Goal: Task Accomplishment & Management: Manage account settings

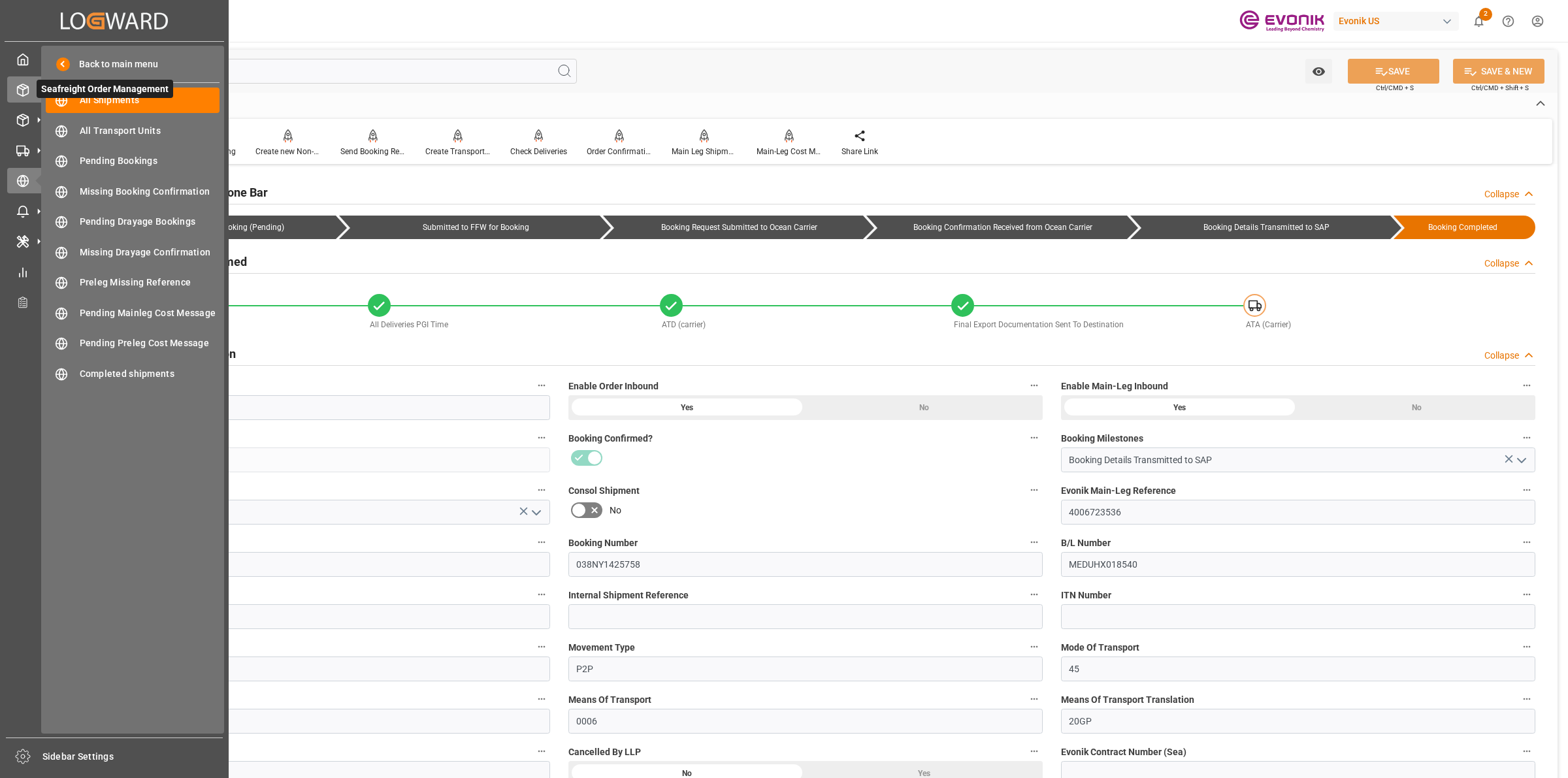
click at [32, 93] on icon at bounding box center [39, 90] width 14 height 14
click at [106, 102] on span "All Shipments" at bounding box center [150, 100] width 141 height 14
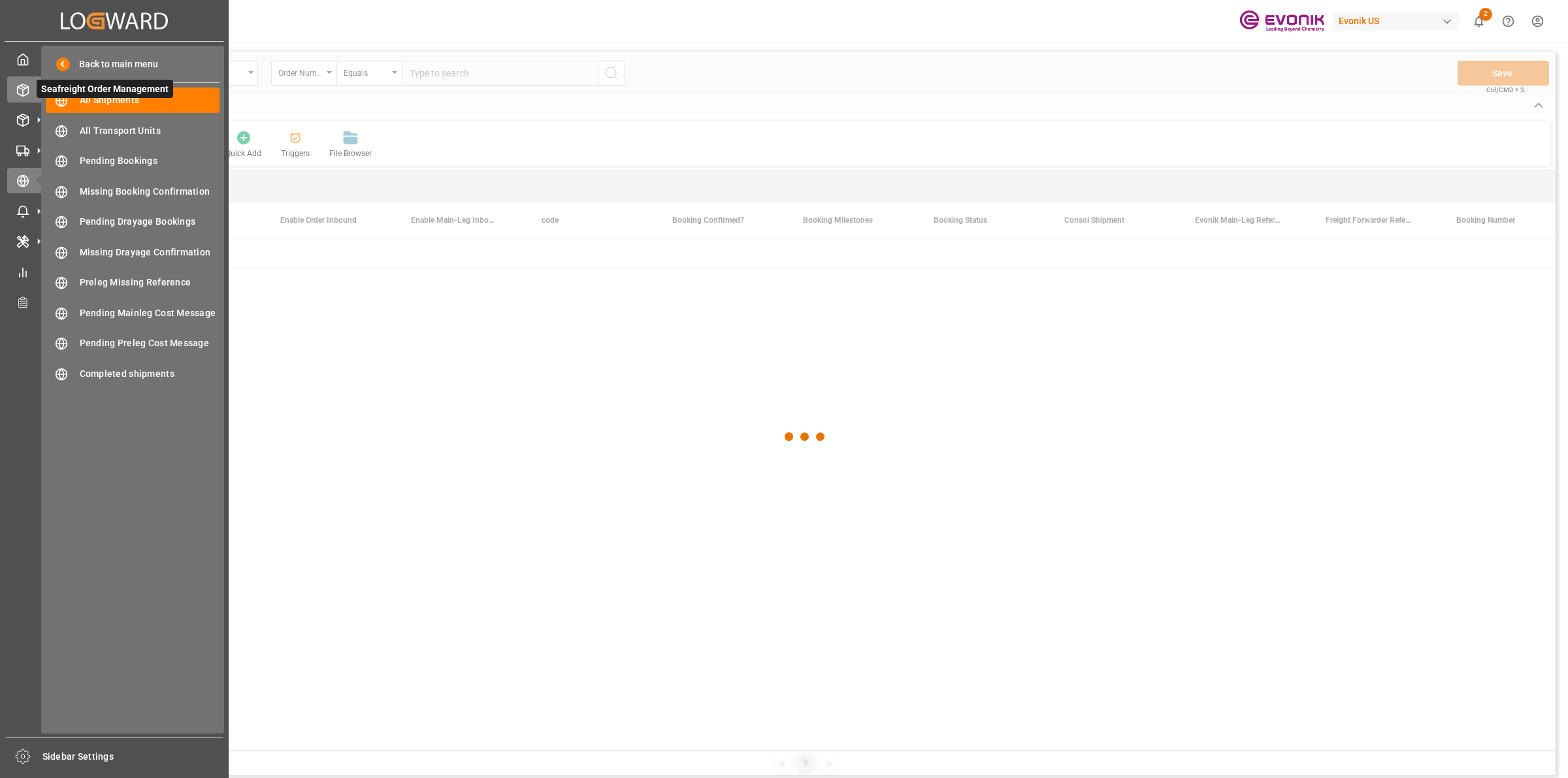
click at [28, 94] on icon at bounding box center [23, 90] width 13 height 13
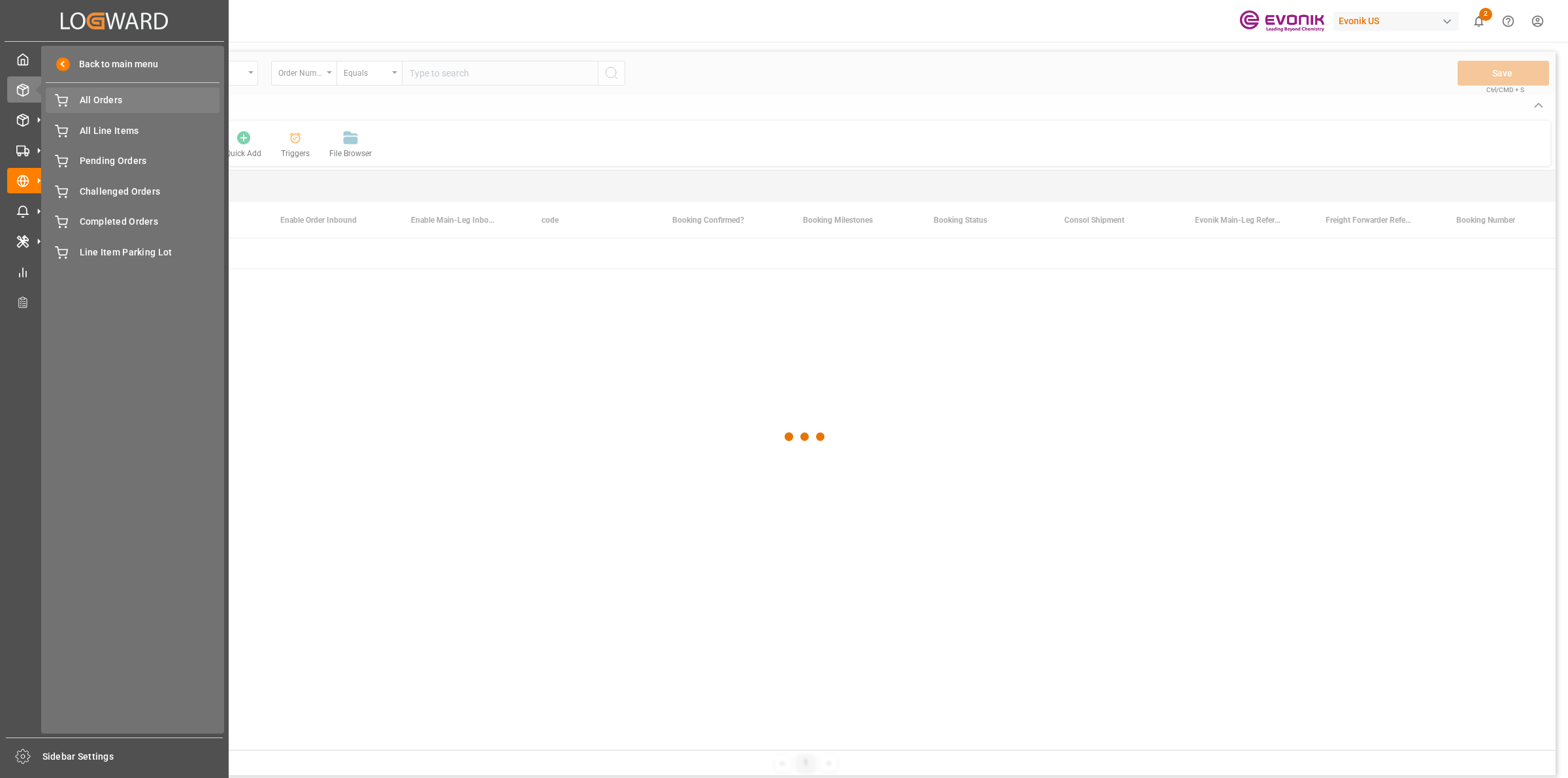
click at [98, 106] on span "All Orders" at bounding box center [150, 100] width 141 height 14
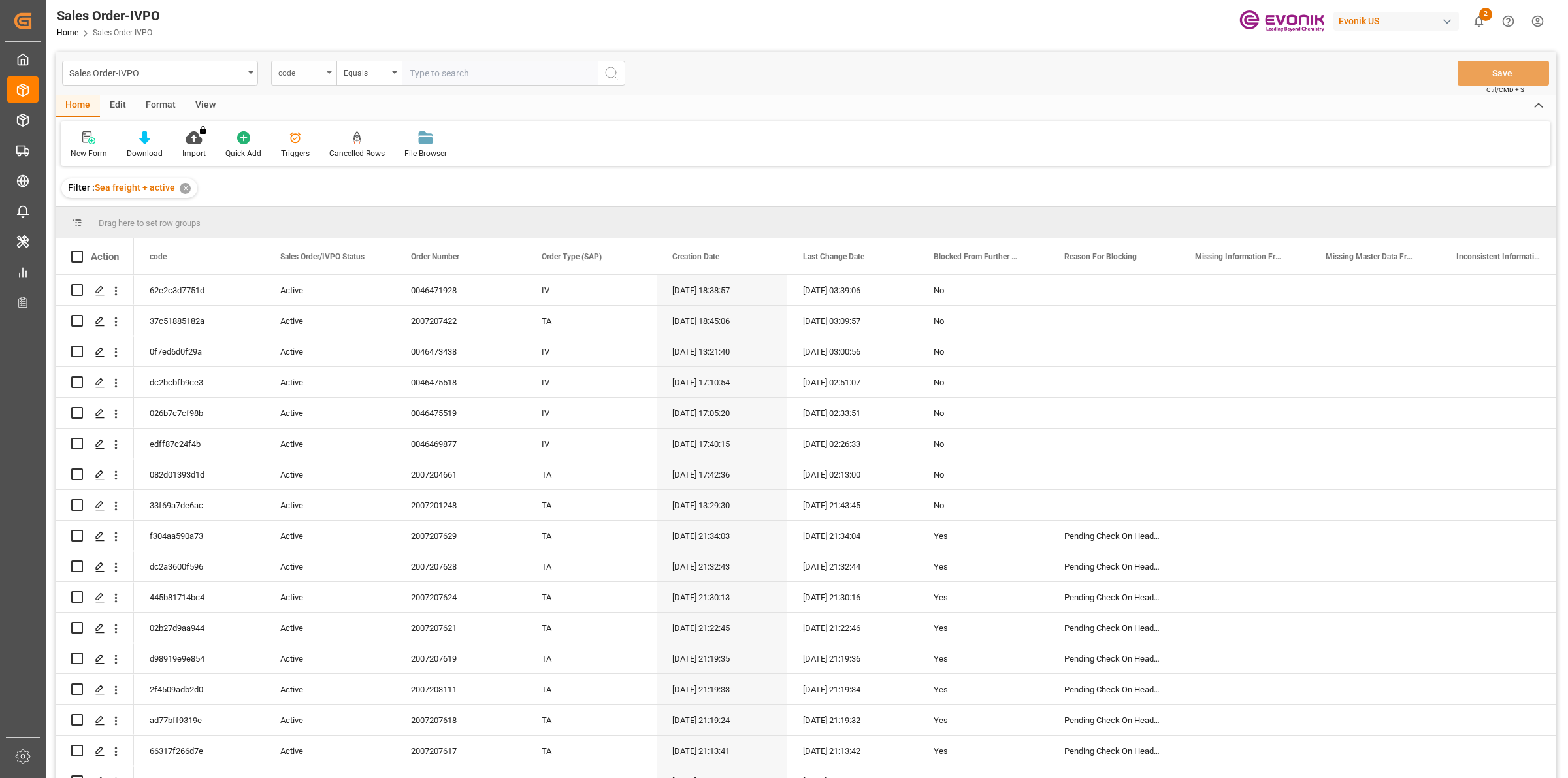
click at [307, 74] on div "code" at bounding box center [300, 71] width 44 height 15
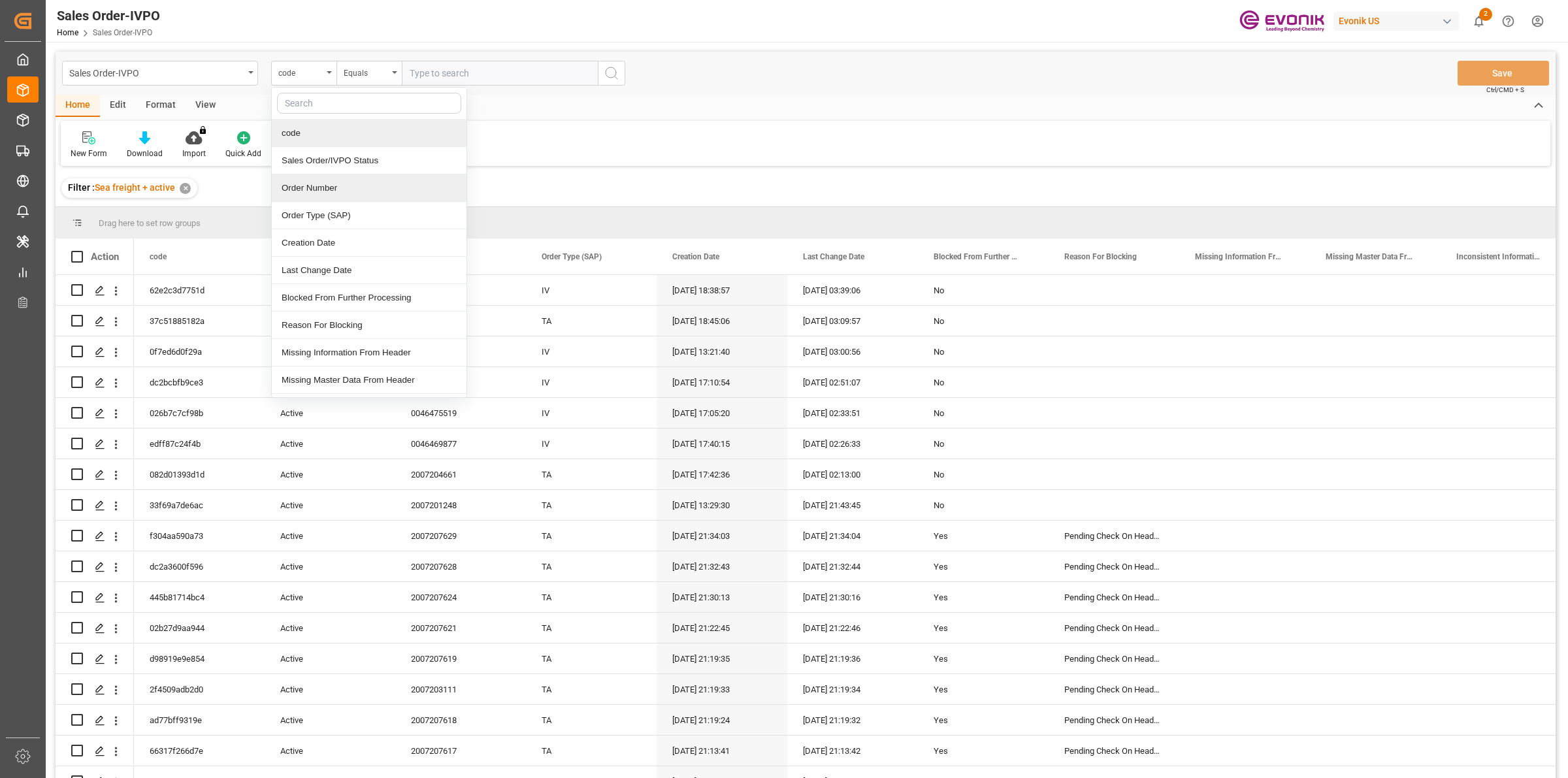
click at [327, 185] on div "Order Number" at bounding box center [369, 188] width 195 height 28
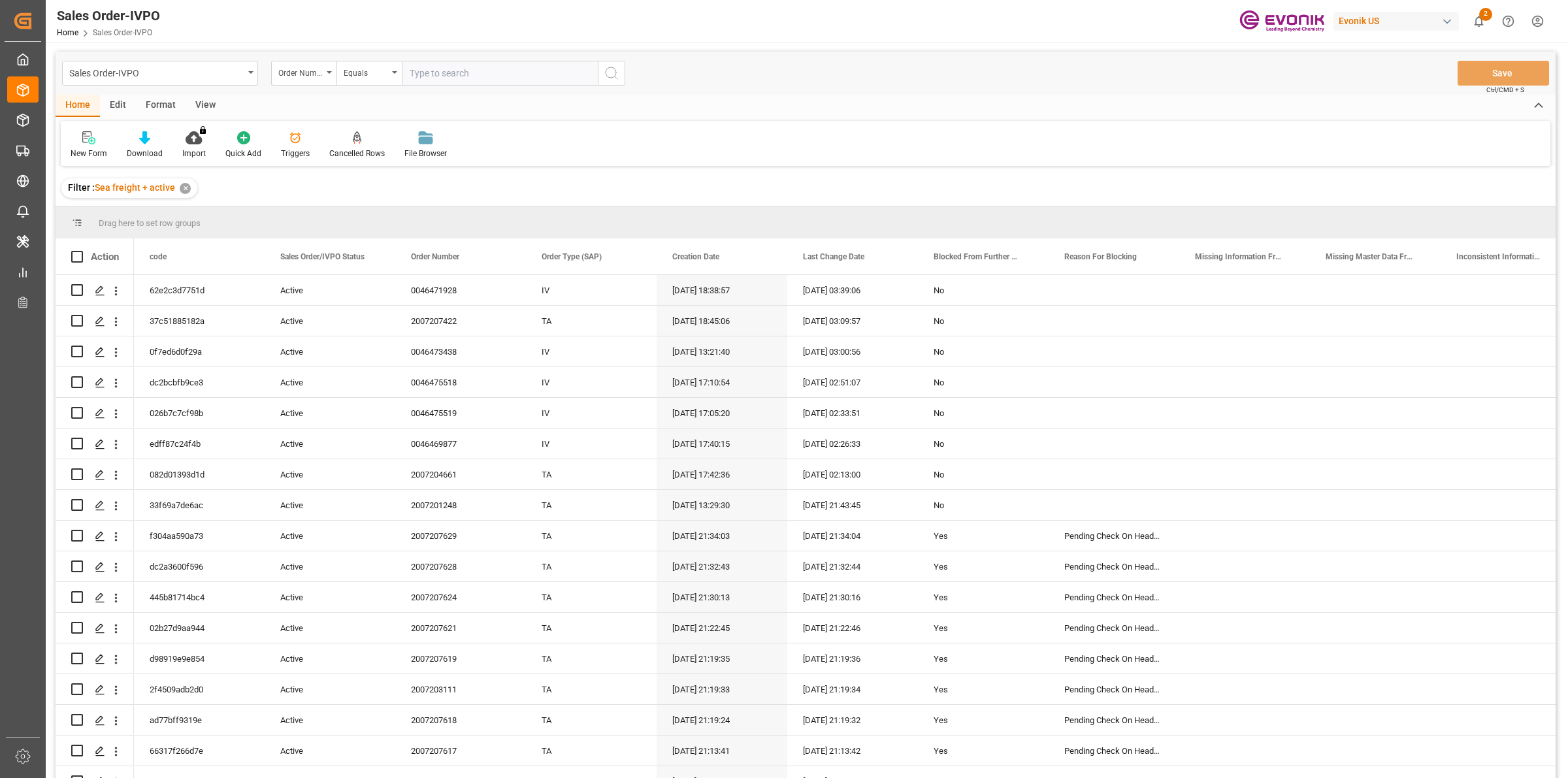
click at [447, 69] on input "text" at bounding box center [499, 73] width 196 height 25
paste input "2007207422"
type input "2007207422"
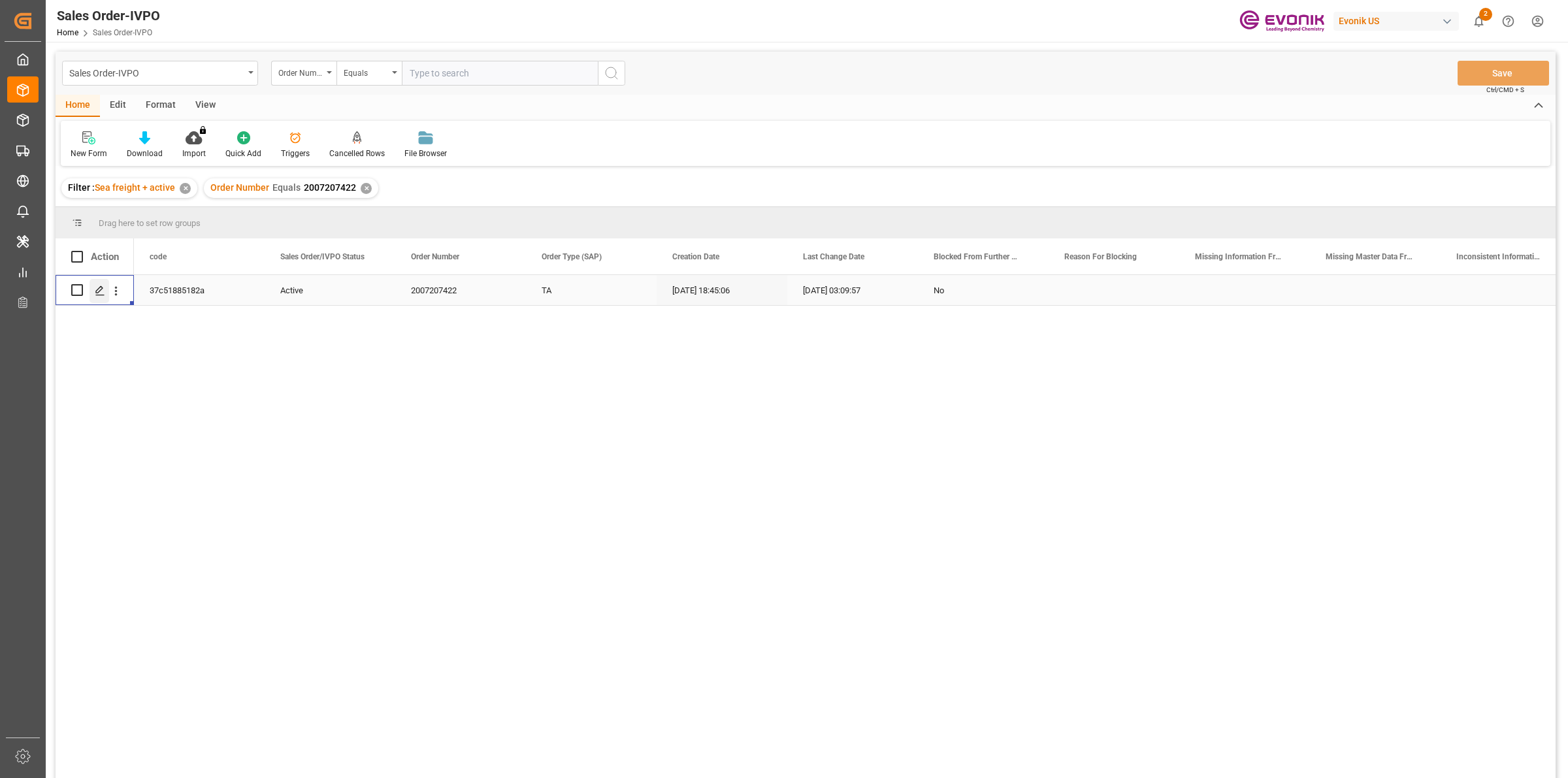
click at [102, 285] on icon "Press SPACE to select this row." at bounding box center [100, 291] width 11 height 11
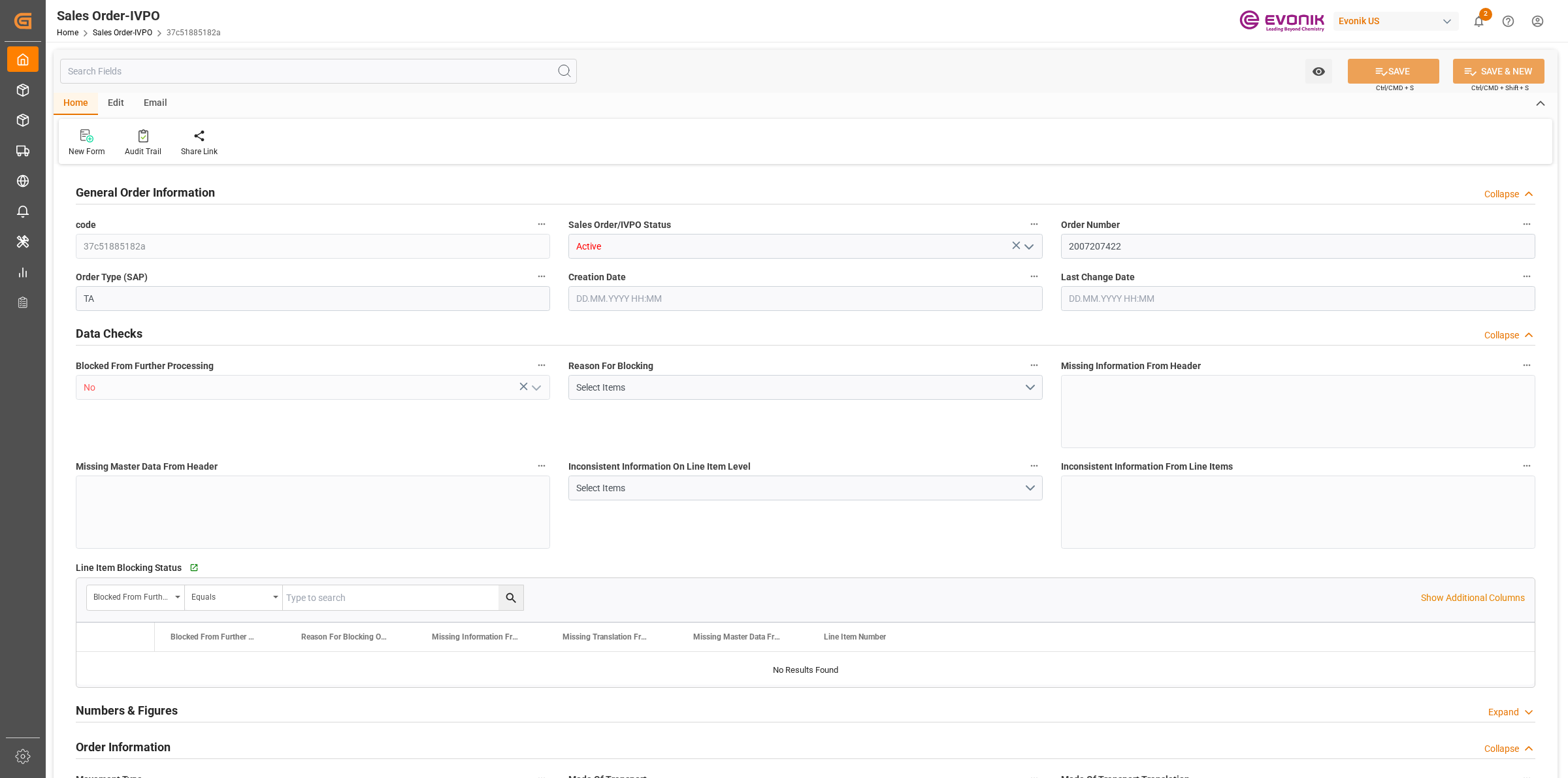
type input "PECLL"
type input "0"
type input "1"
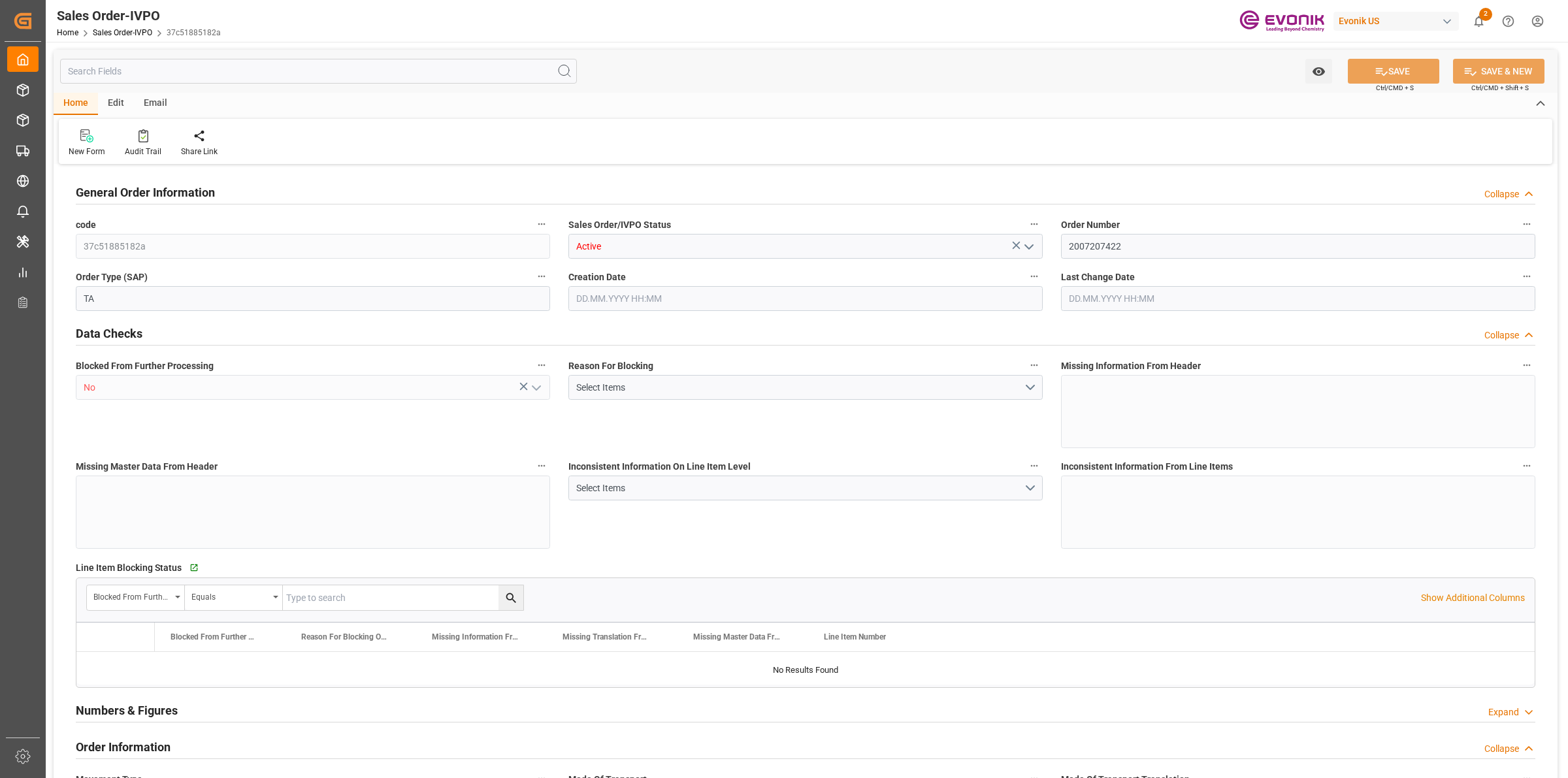
type input "16168"
type input "26.0063"
type input "17000"
type input "30"
type input "[DATE] 18:45"
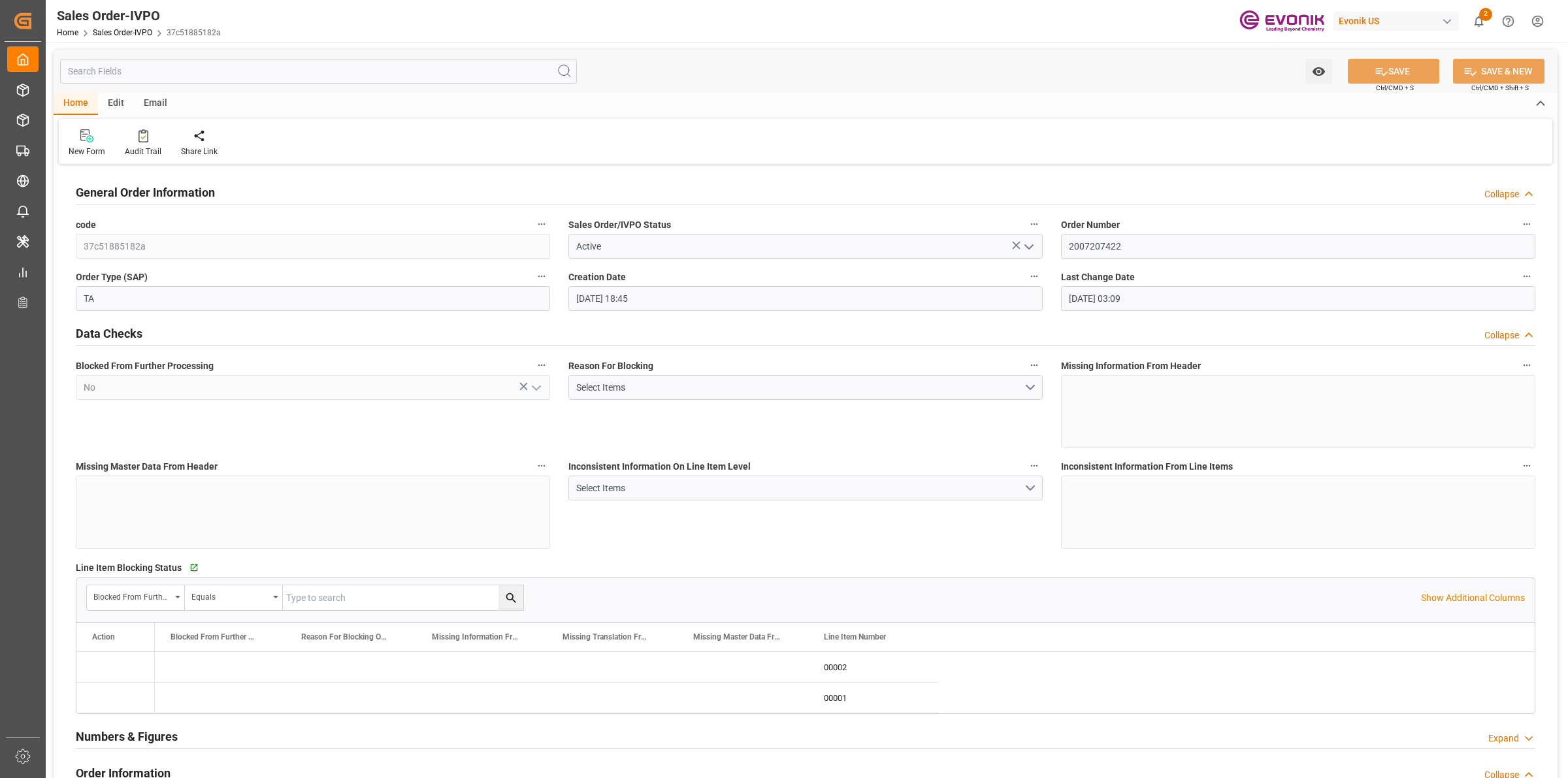
type input "[DATE] 03:09"
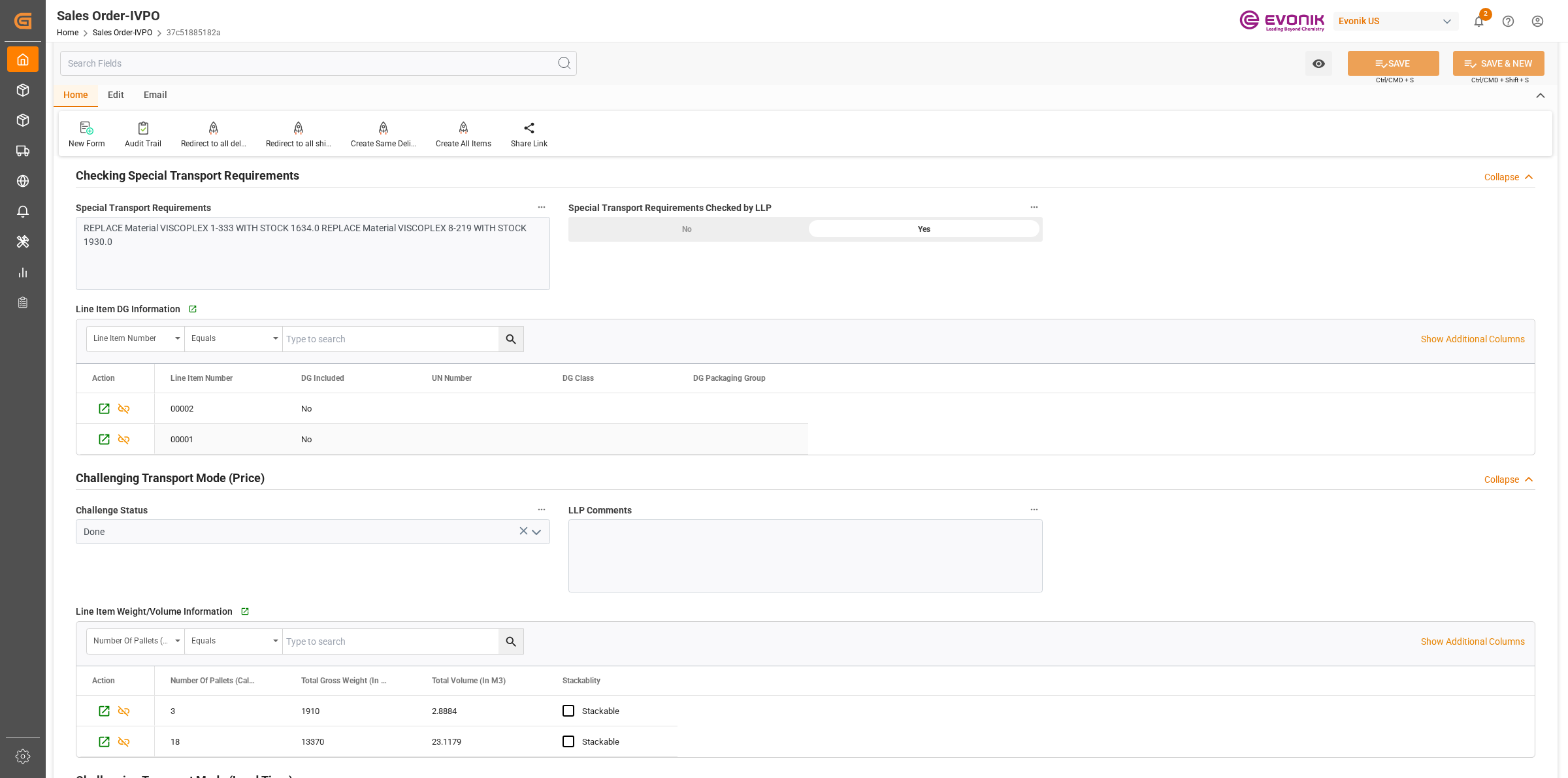
scroll to position [1796, 0]
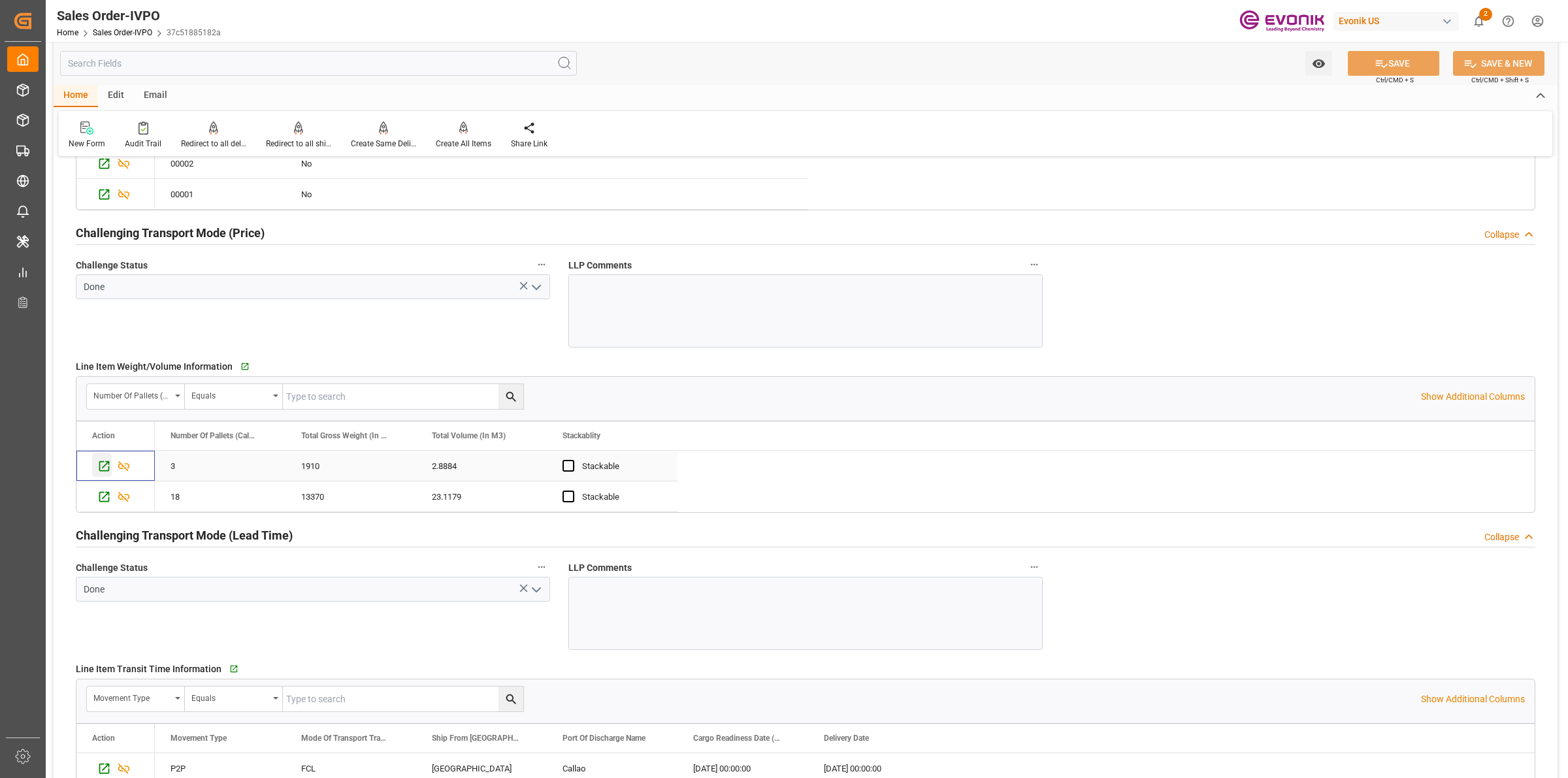
click at [102, 468] on icon "Press SPACE to select this row." at bounding box center [104, 465] width 14 height 14
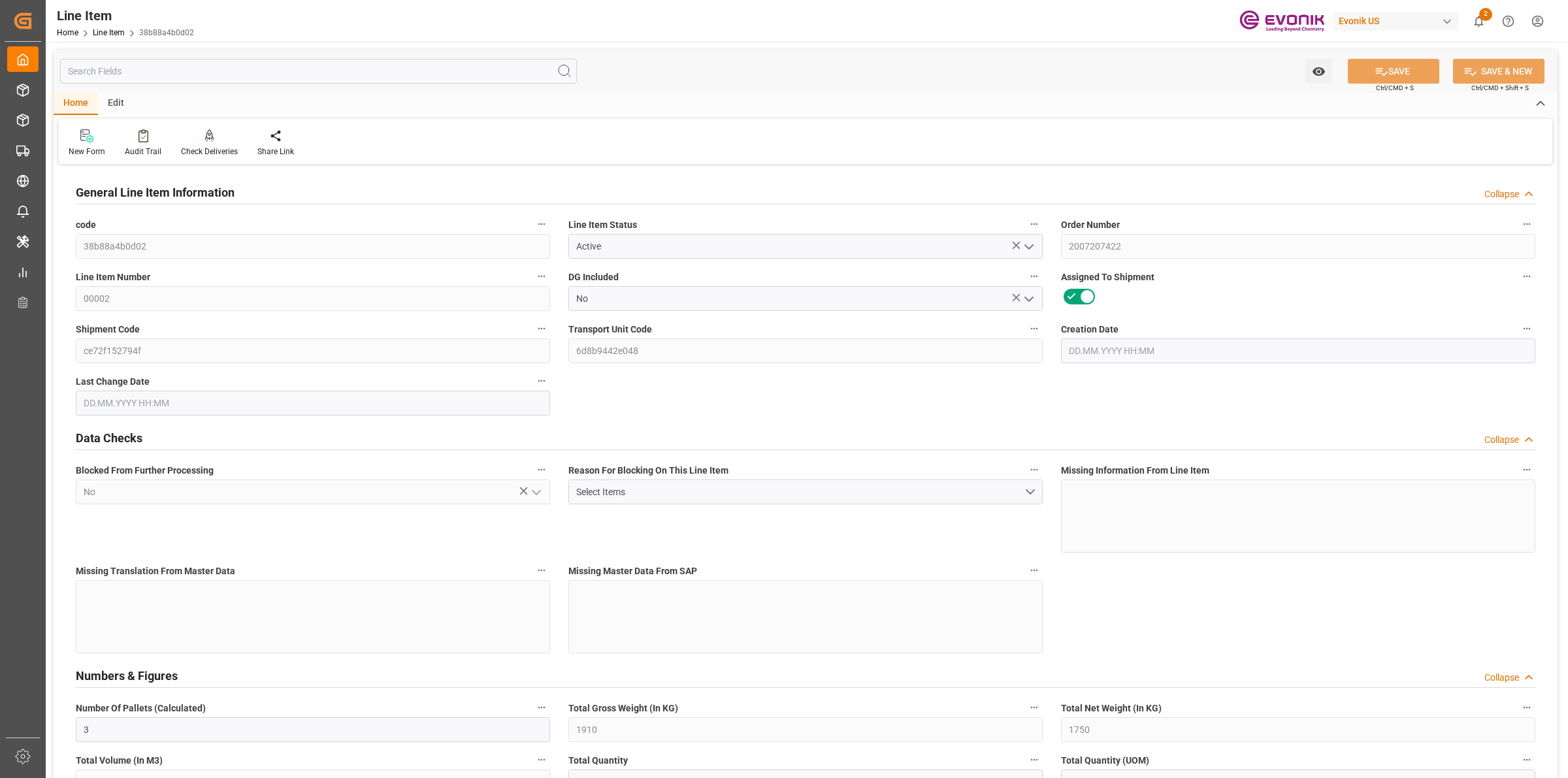
type input "3"
type input "1910"
type input "1750"
type input "2.8884"
type input "10"
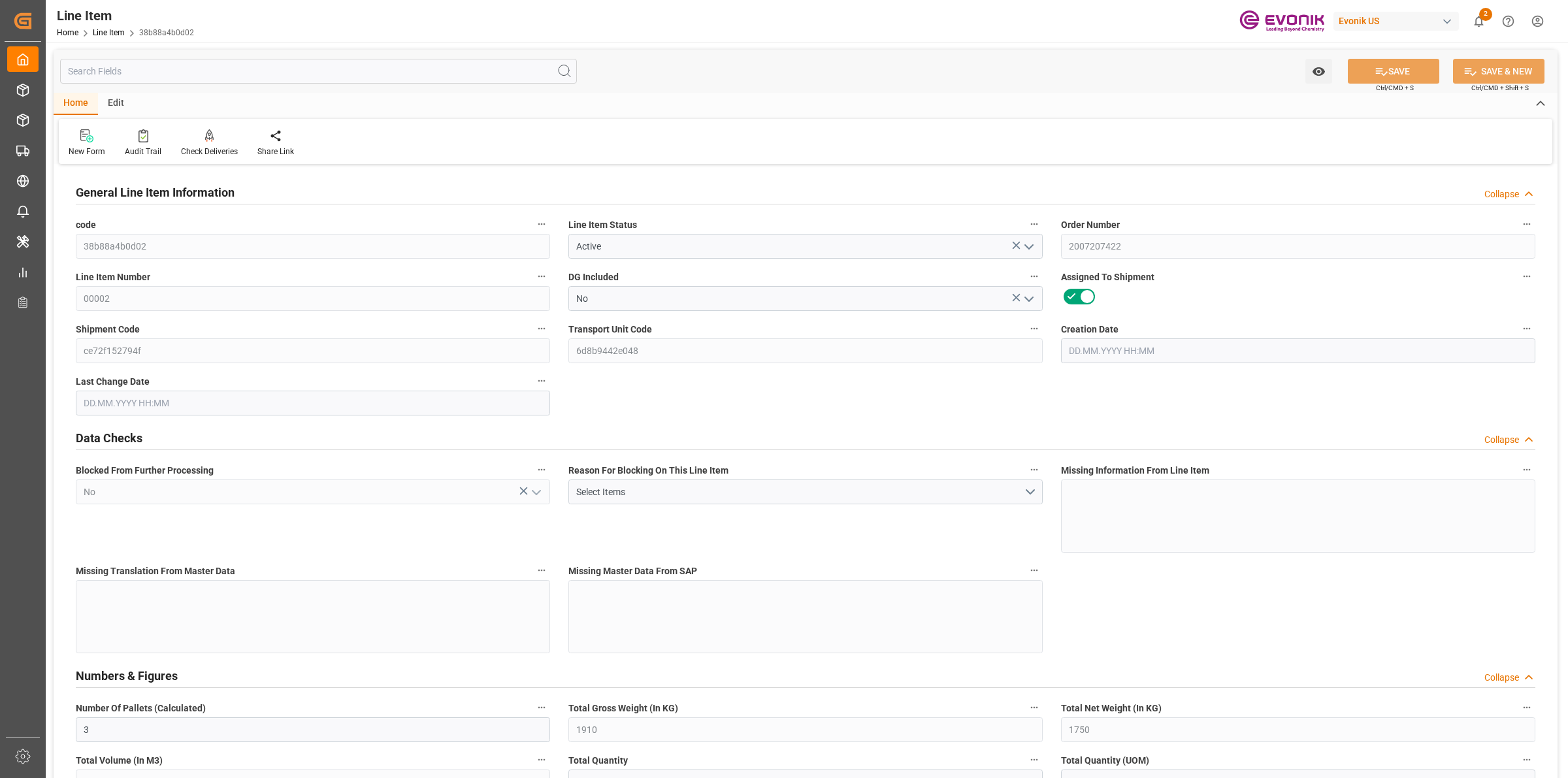
type input "15661.65"
type input "10"
type input "1910"
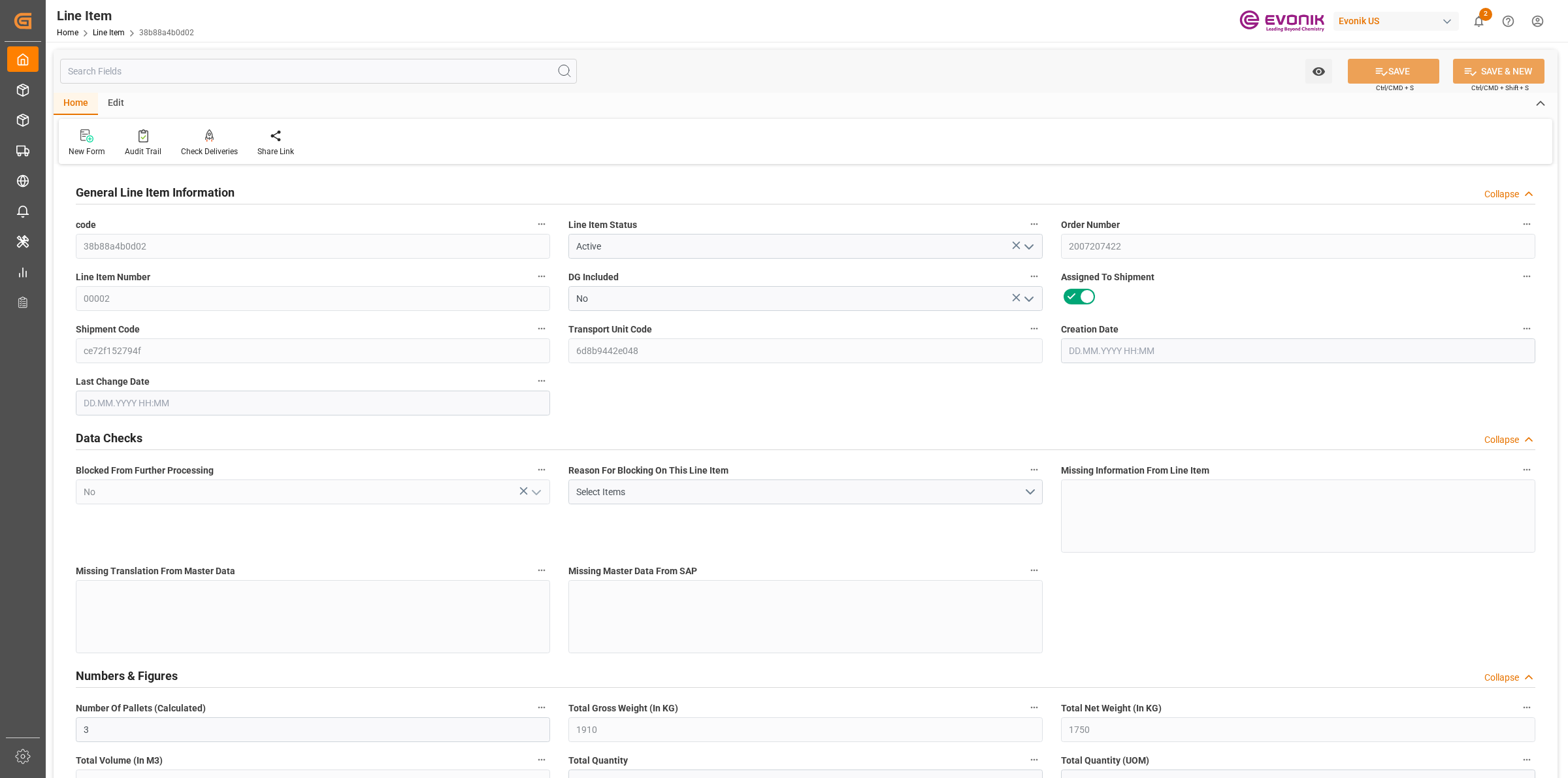
type input "1970"
type input "1750"
type input "2.8884"
type input "2888.36"
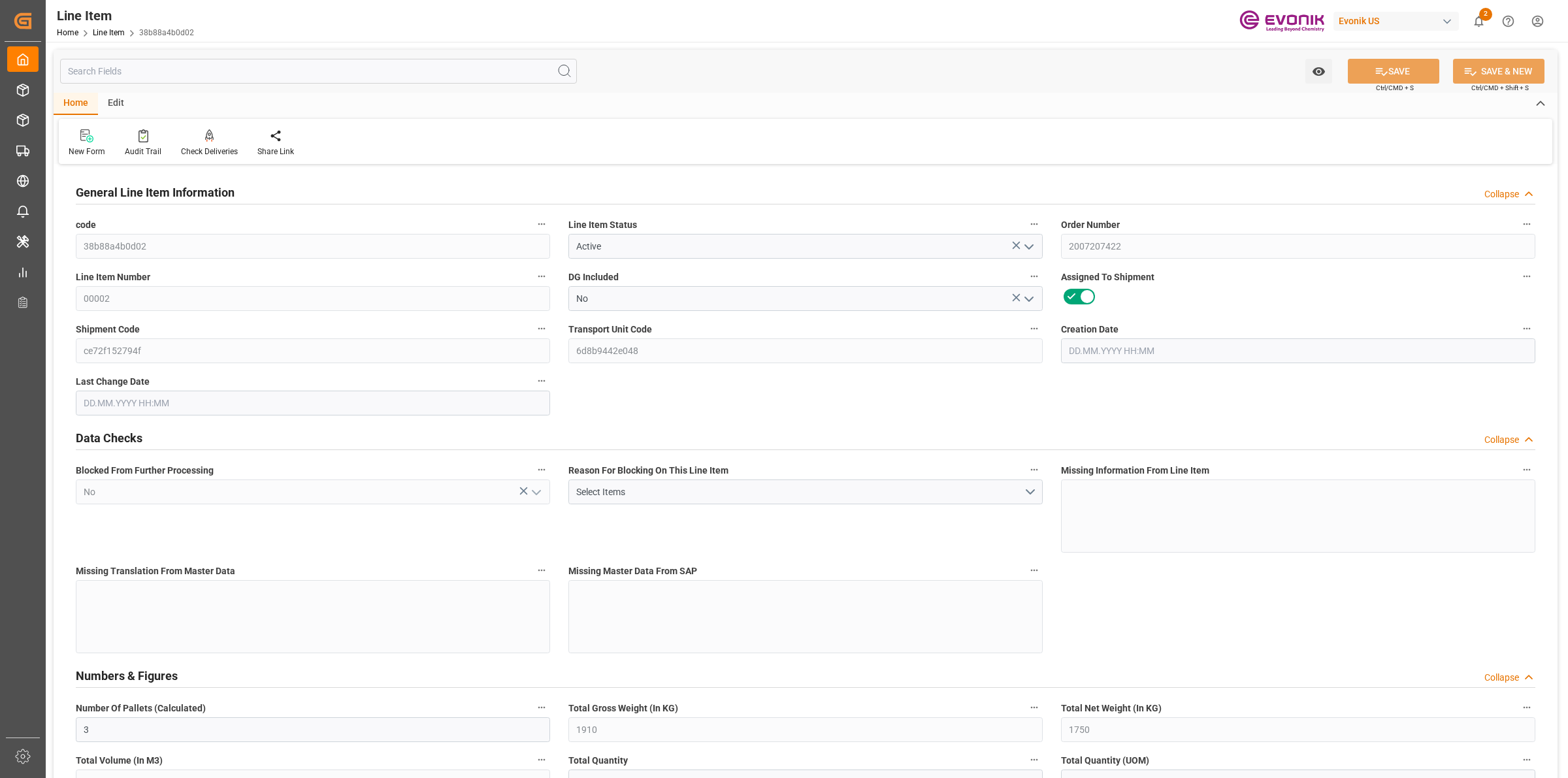
type input "0"
type input "[DATE] 18:45"
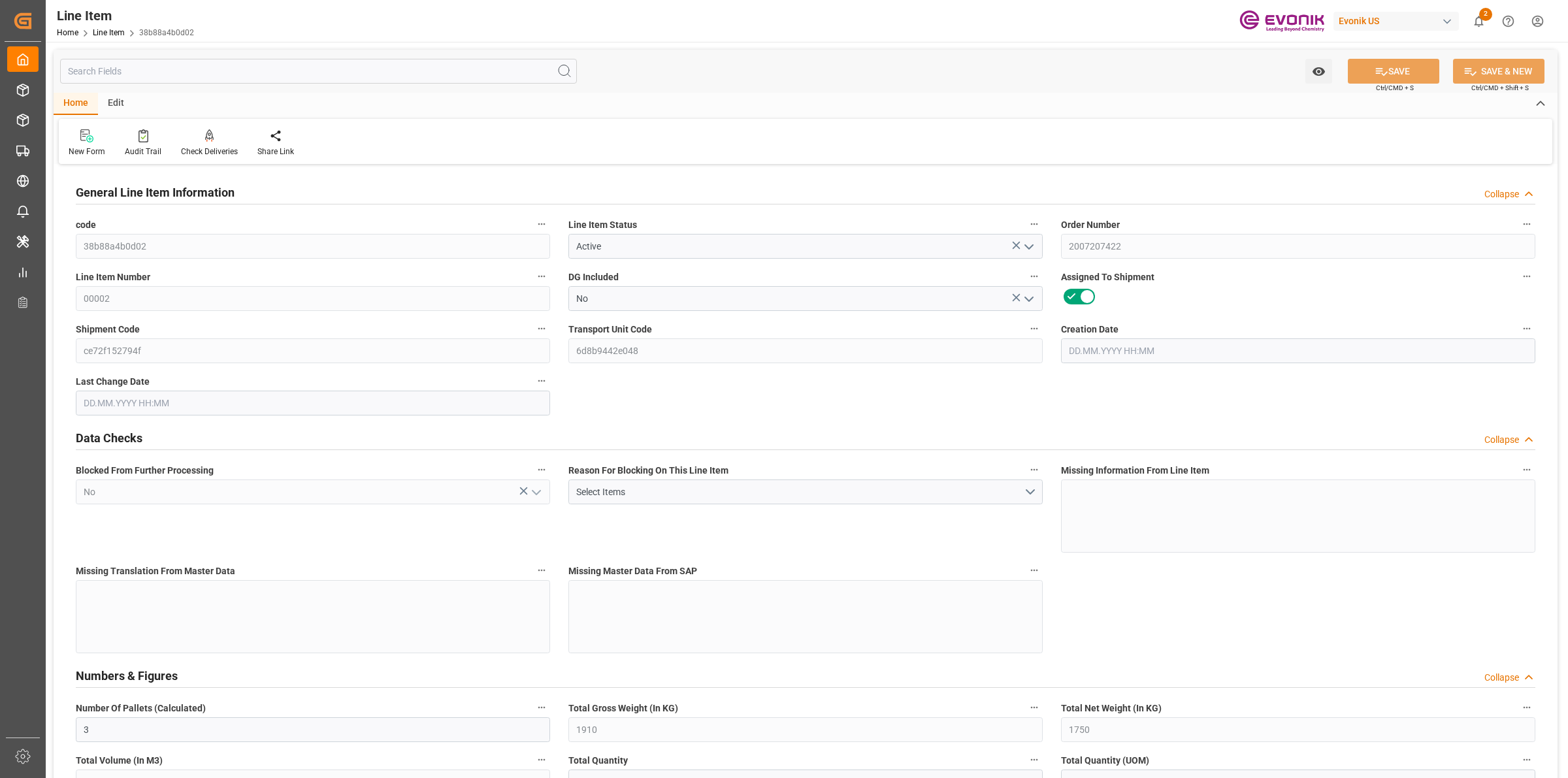
type input "[DATE] 03:09"
type input "[DATE]"
click at [214, 66] on input "text" at bounding box center [319, 71] width 517 height 25
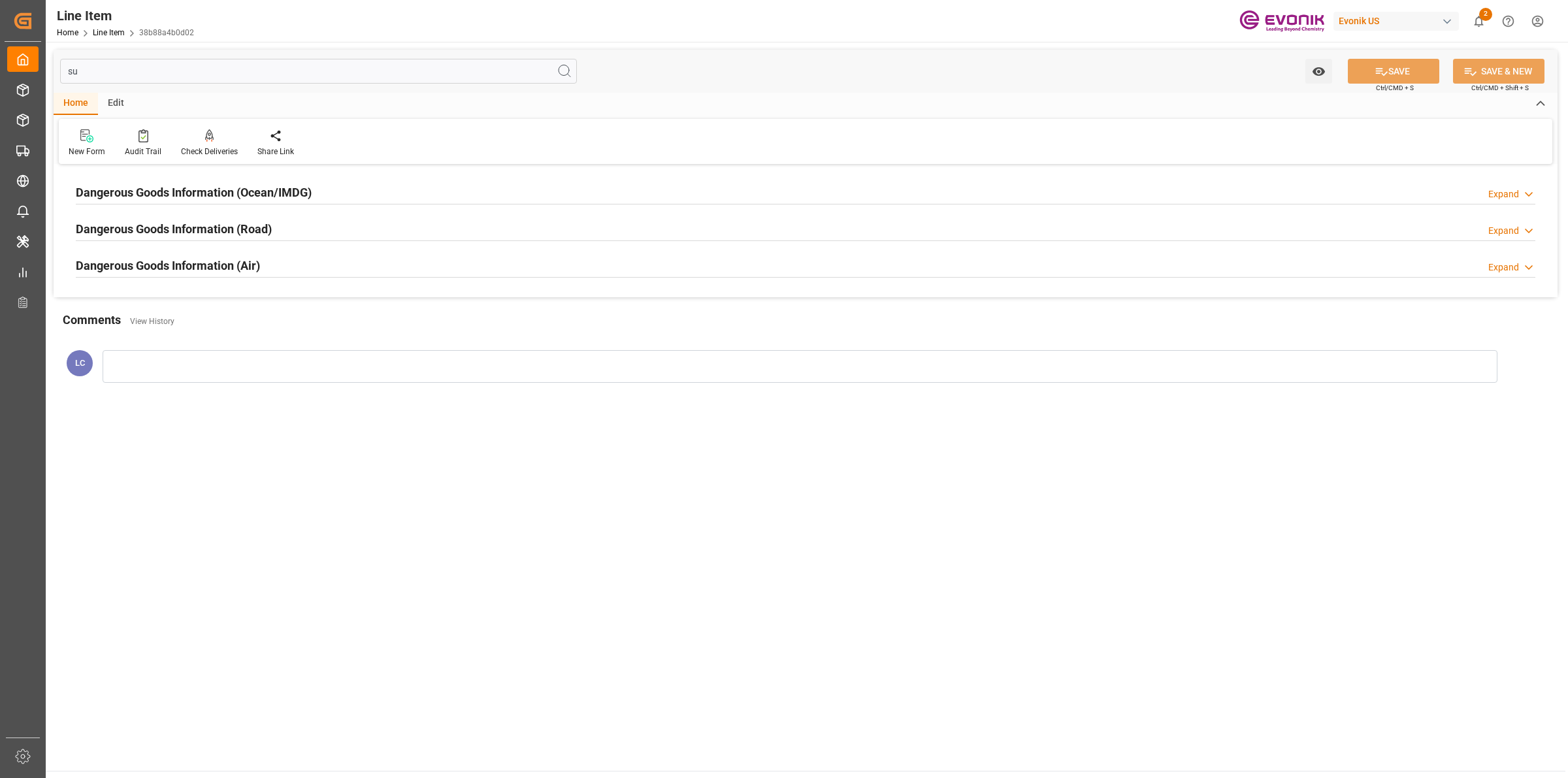
type input "s"
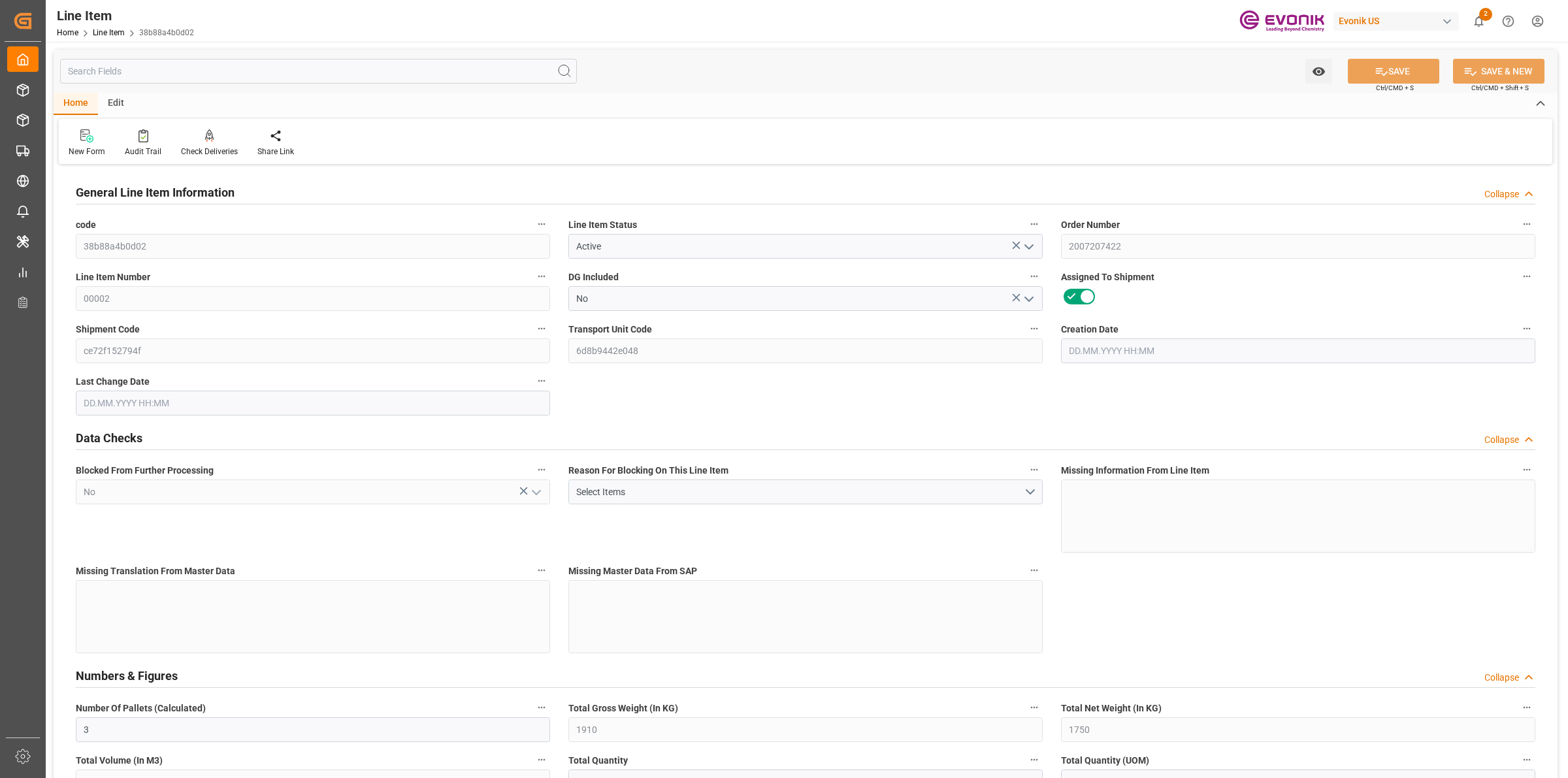
type input "Active"
type input "No"
type input "3"
type input "1910"
type input "1750"
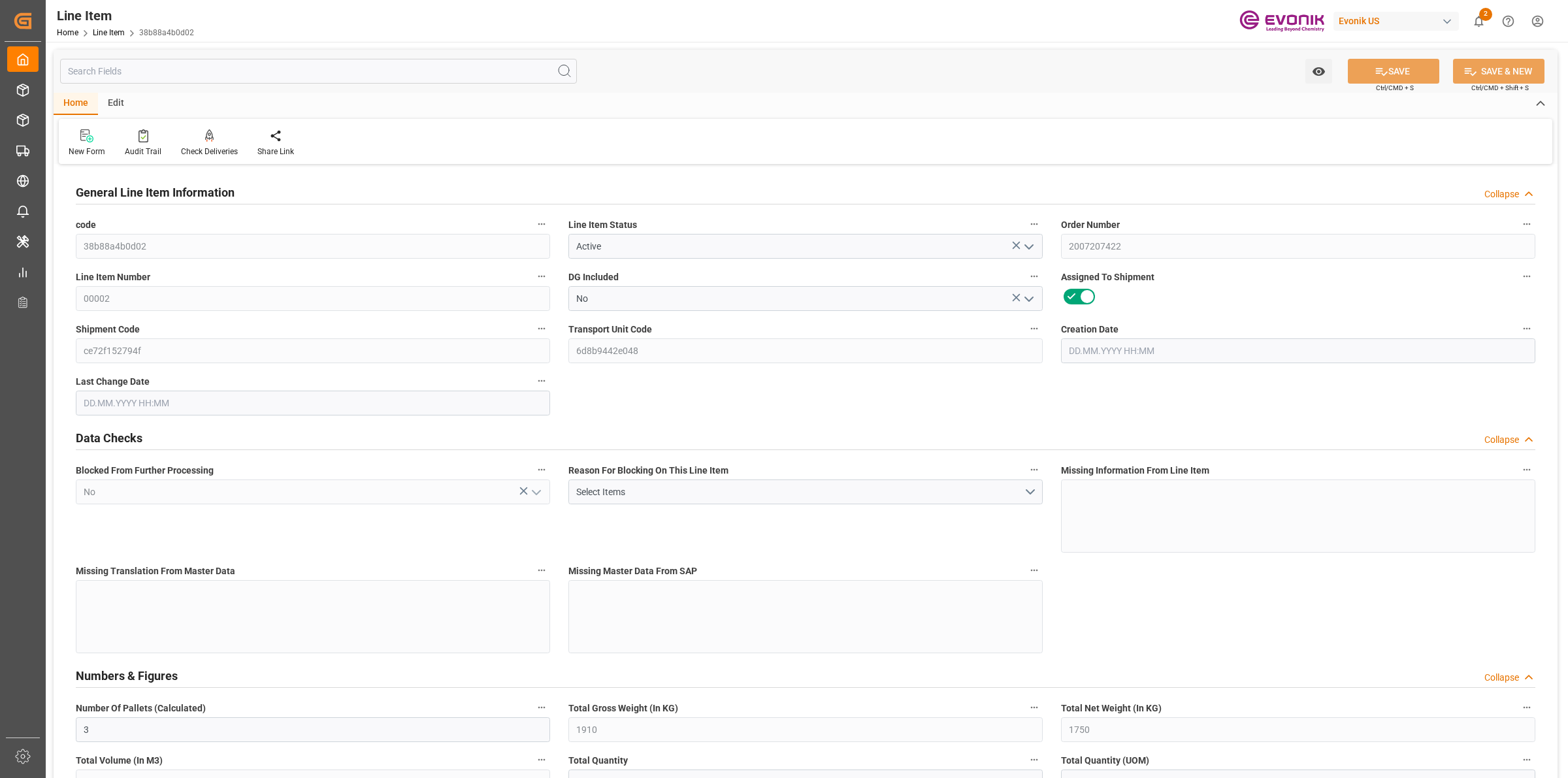
type input "2.8884"
type input "10"
type input "15661.65"
type input "10"
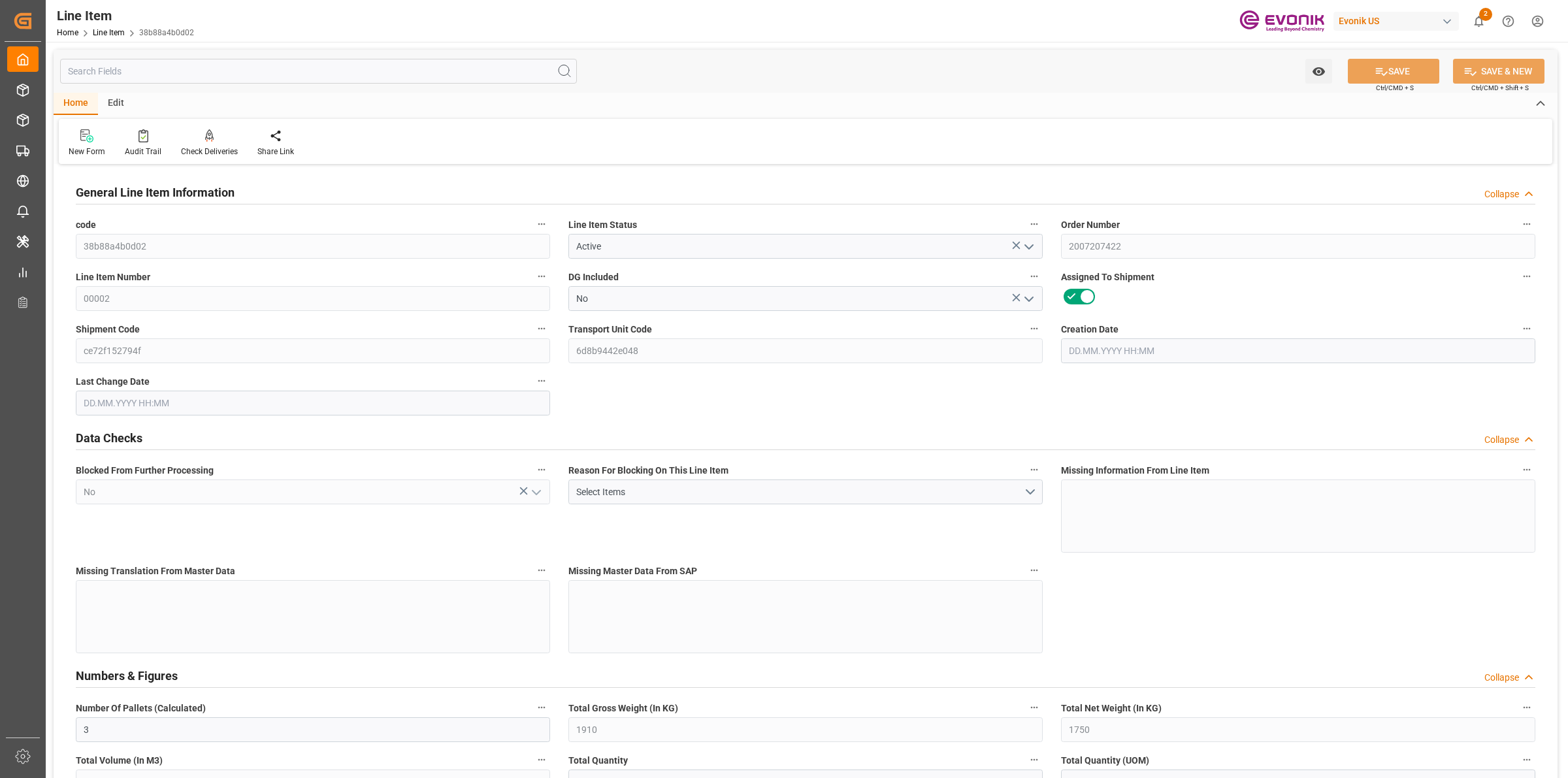
type input "1910"
type input "1970"
type input "1750"
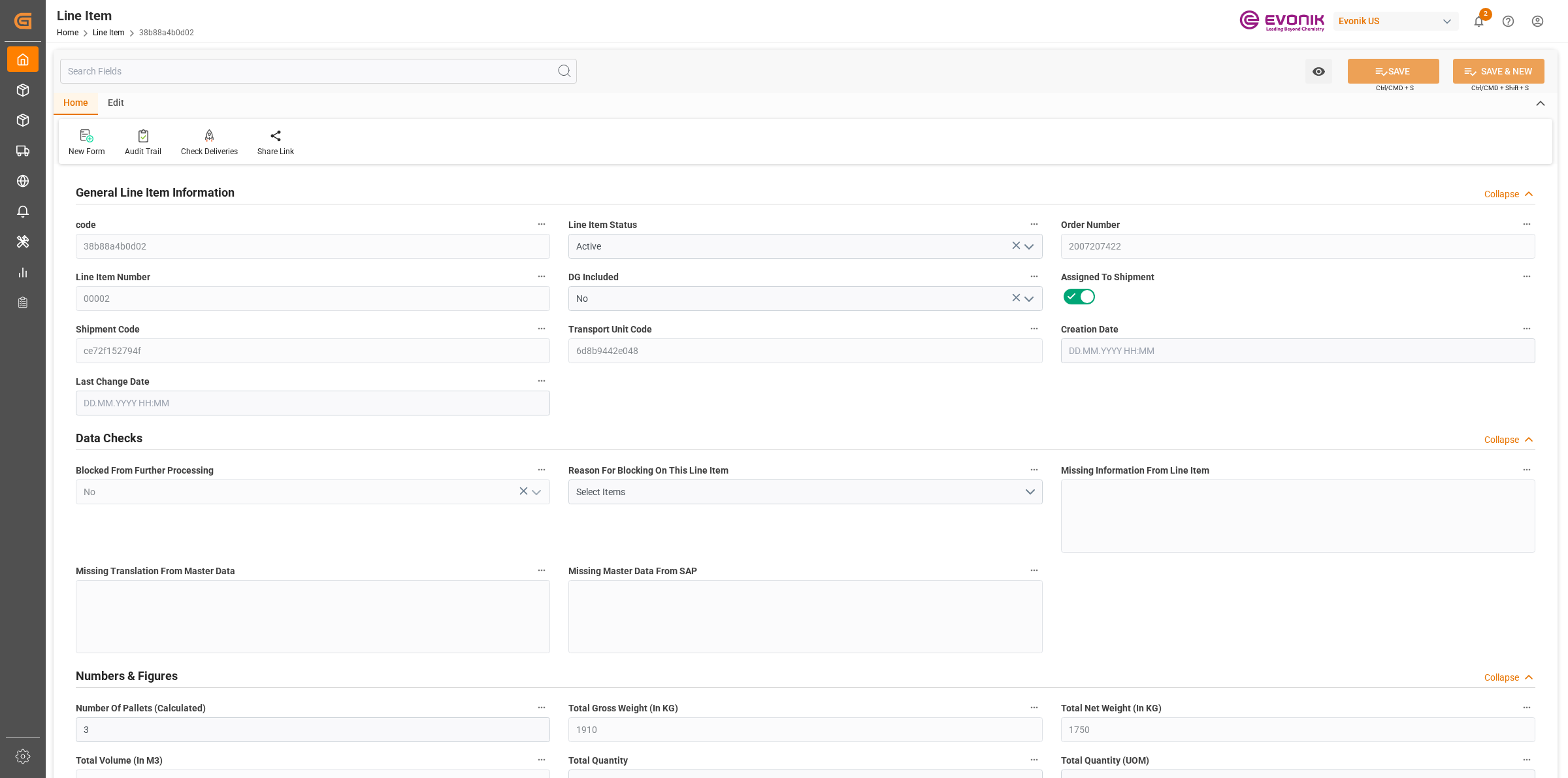
type input "2.8884"
type input "2888.36"
type input "0"
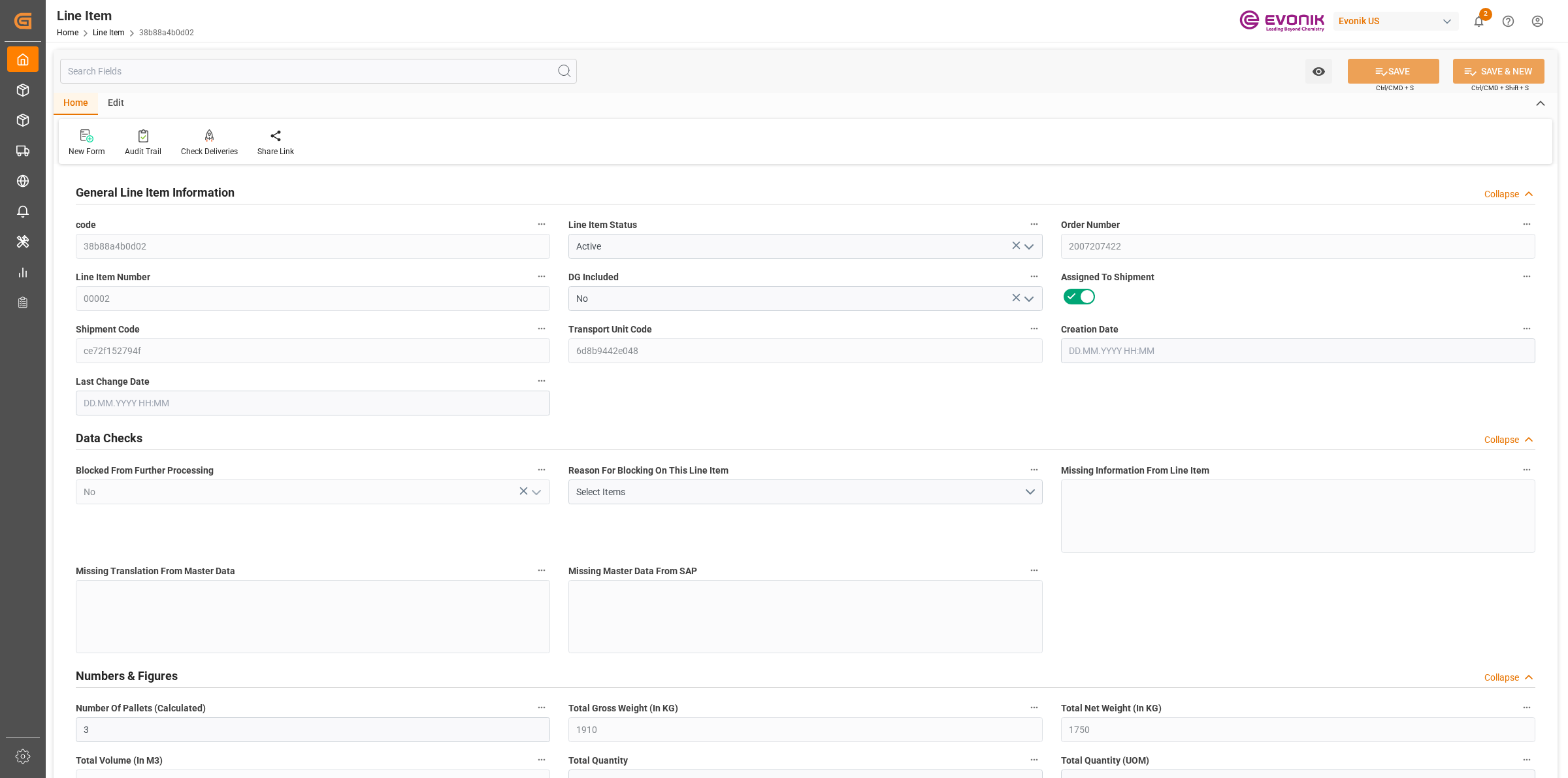
type input "0"
type input "[DATE] 18:45"
type input "[DATE] 03:09"
type input "[DATE]"
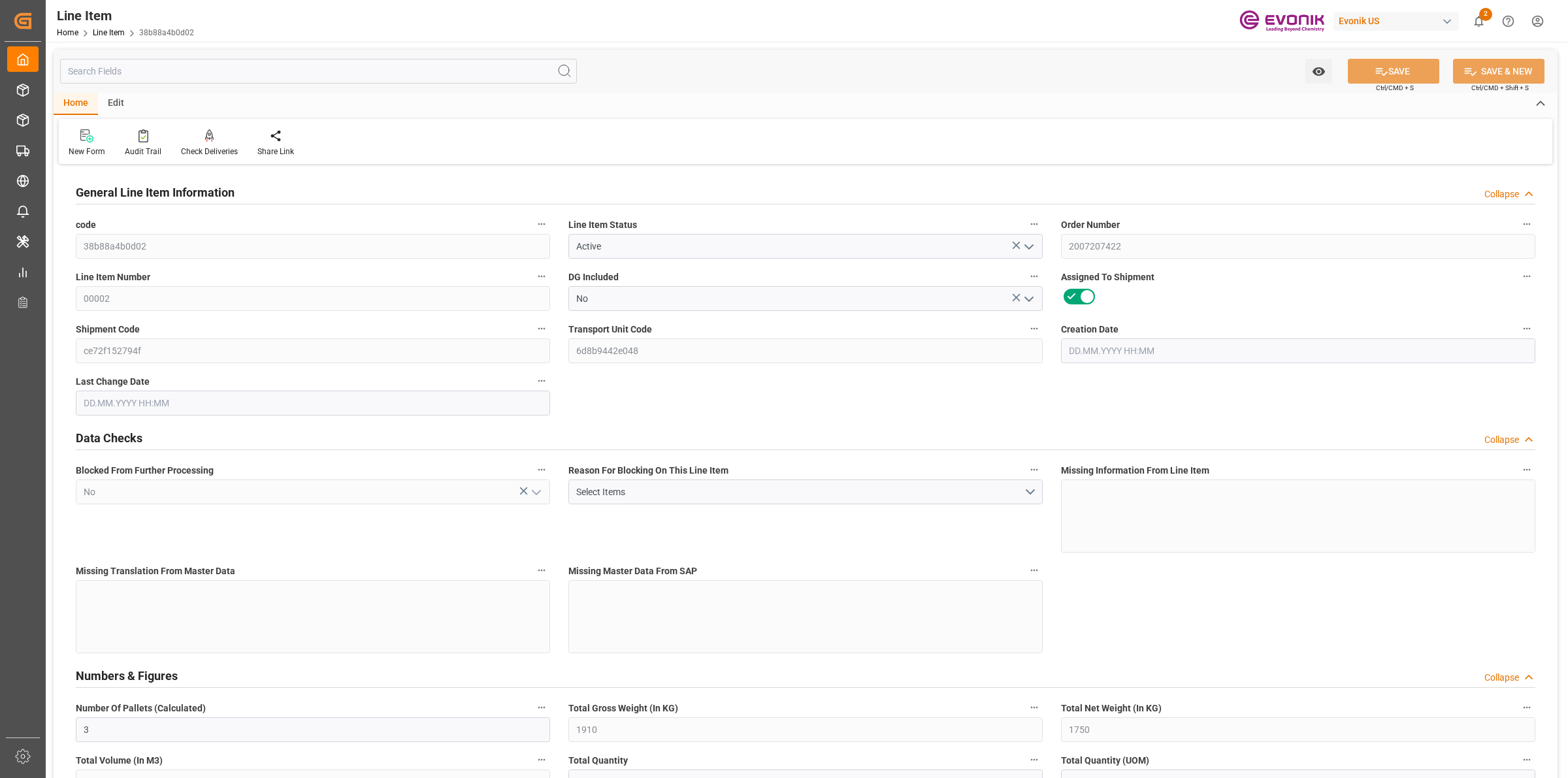
type input "[DATE]"
click at [117, 67] on input "text" at bounding box center [319, 71] width 517 height 25
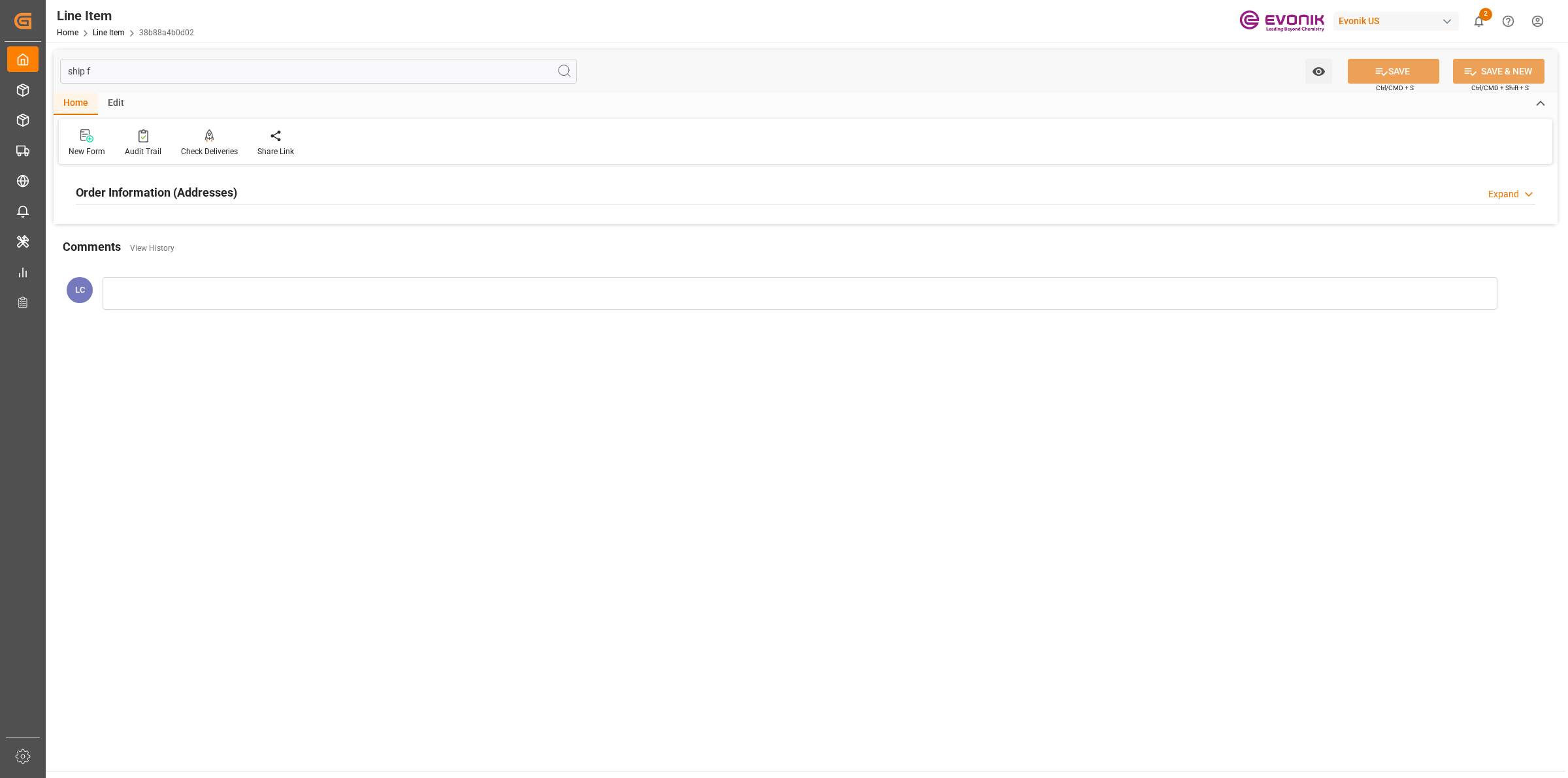
type input "ship f"
click at [185, 193] on h2 "Order Information (Addresses)" at bounding box center [156, 192] width 162 height 18
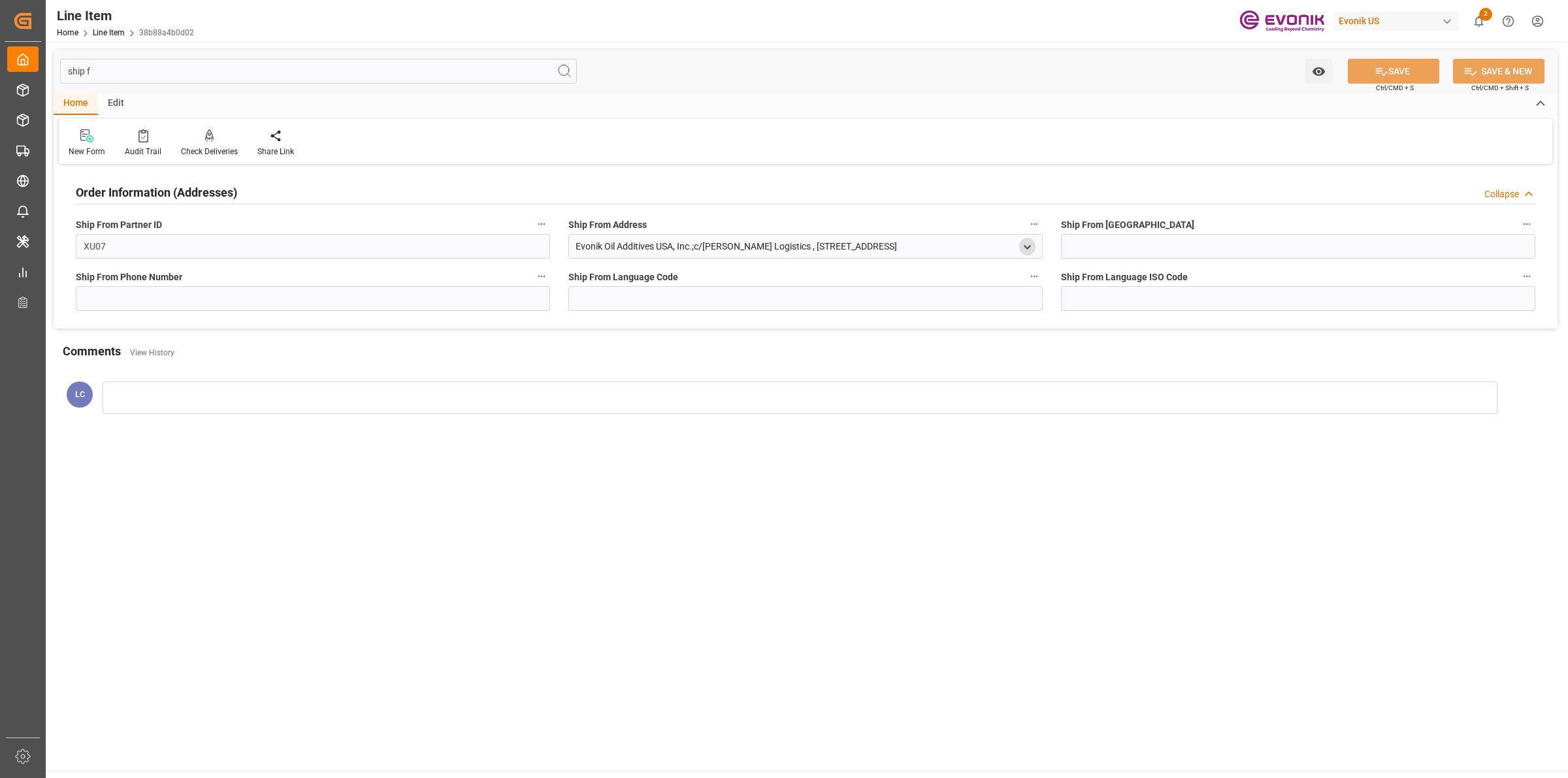
click at [1026, 245] on icon "open menu" at bounding box center [1027, 247] width 11 height 11
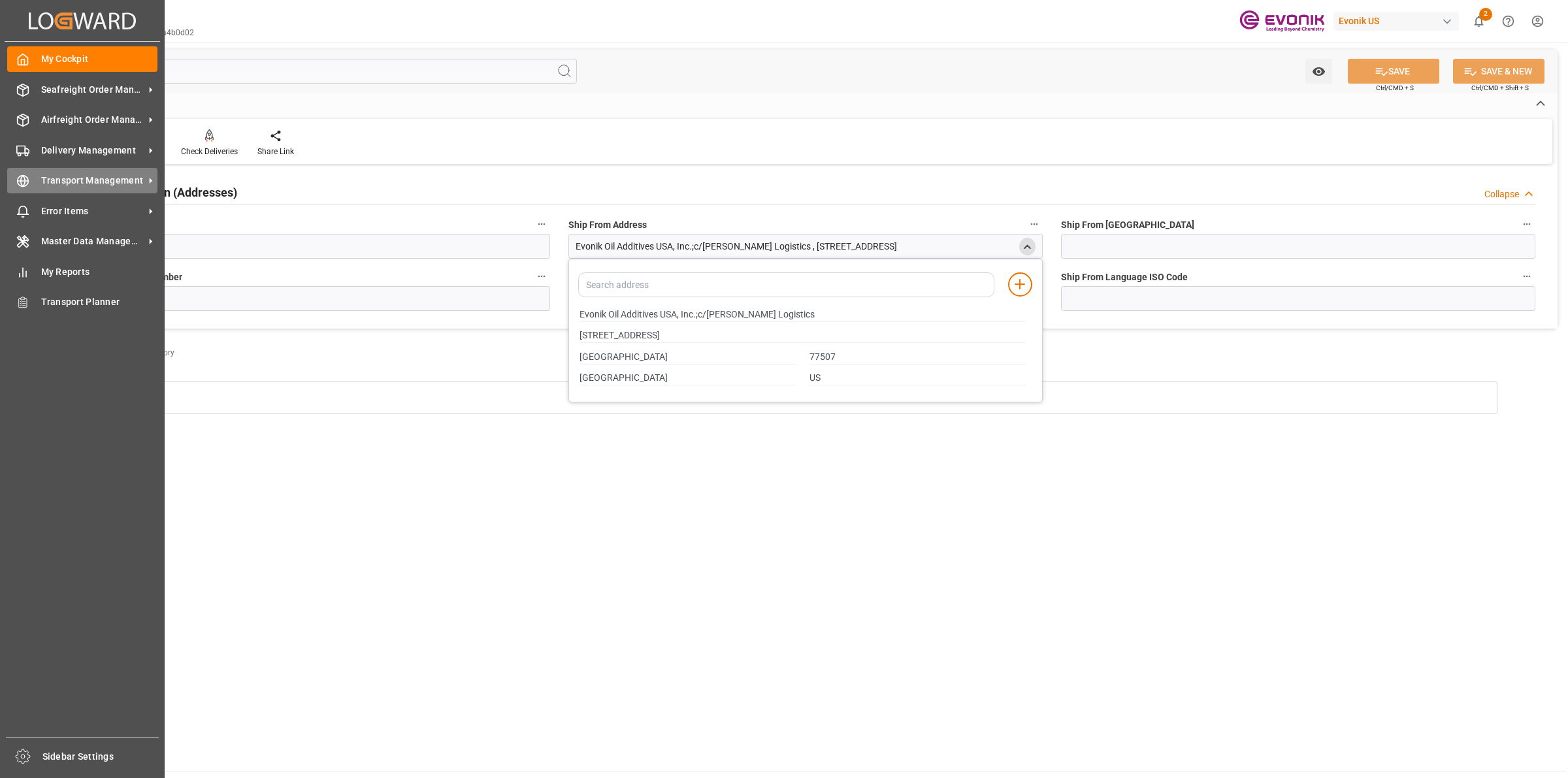
click at [31, 185] on div "Transport Management Transport Management" at bounding box center [82, 181] width 150 height 26
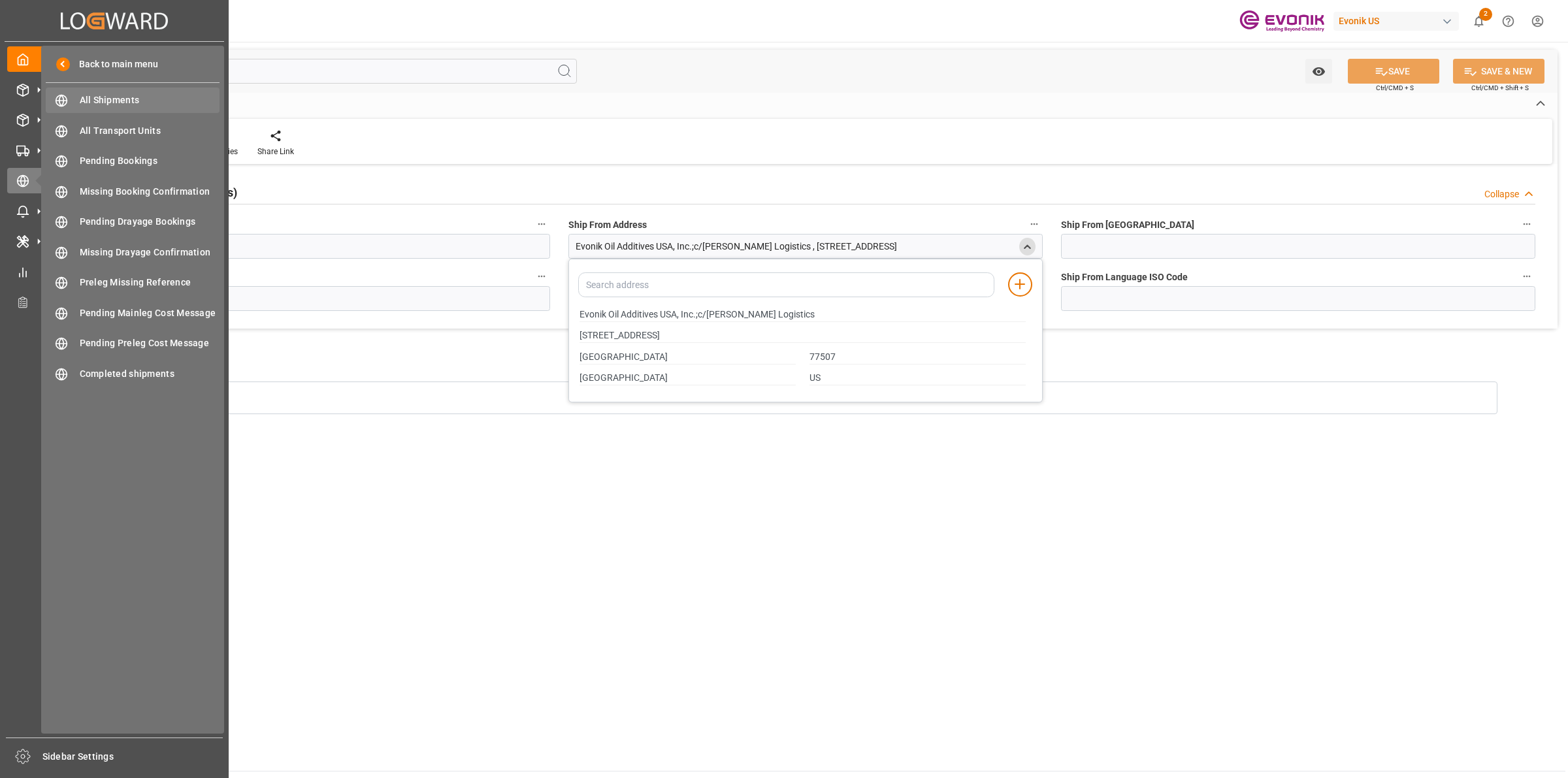
click at [114, 98] on span "All Shipments" at bounding box center [150, 100] width 141 height 14
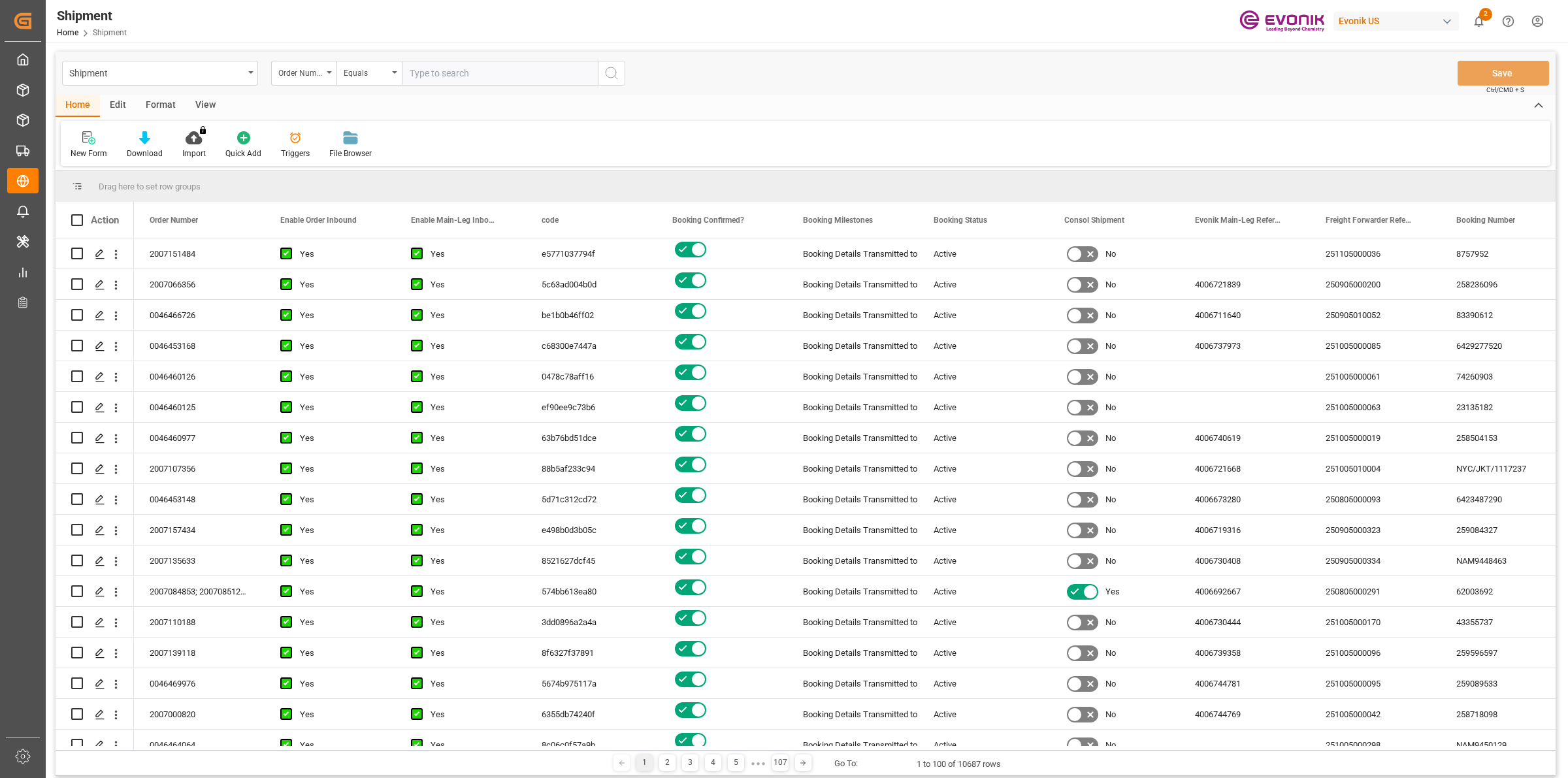
click at [452, 74] on input "text" at bounding box center [499, 73] width 196 height 25
type input "2007187344"
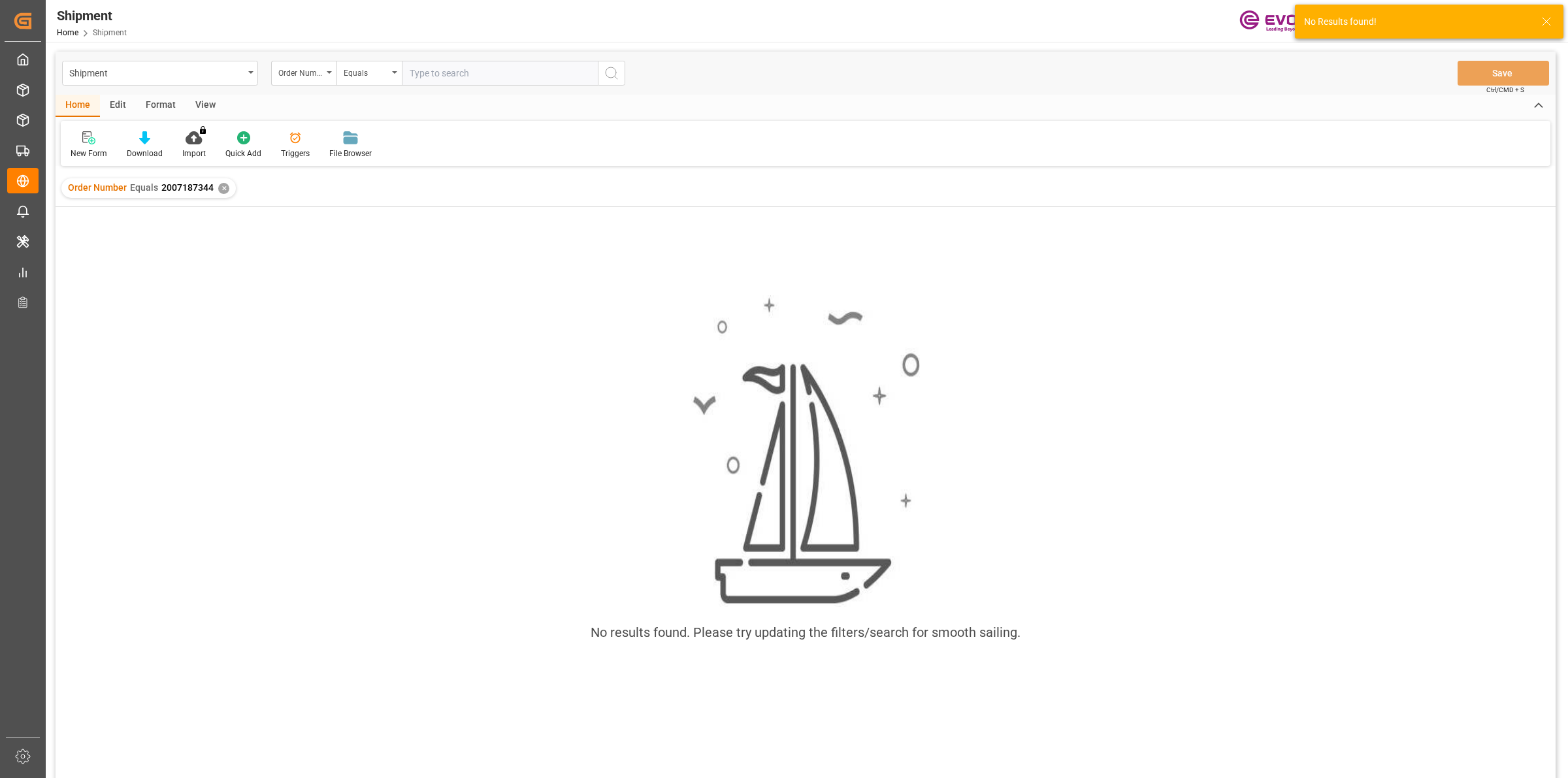
click at [224, 183] on div "✕" at bounding box center [224, 188] width 11 height 11
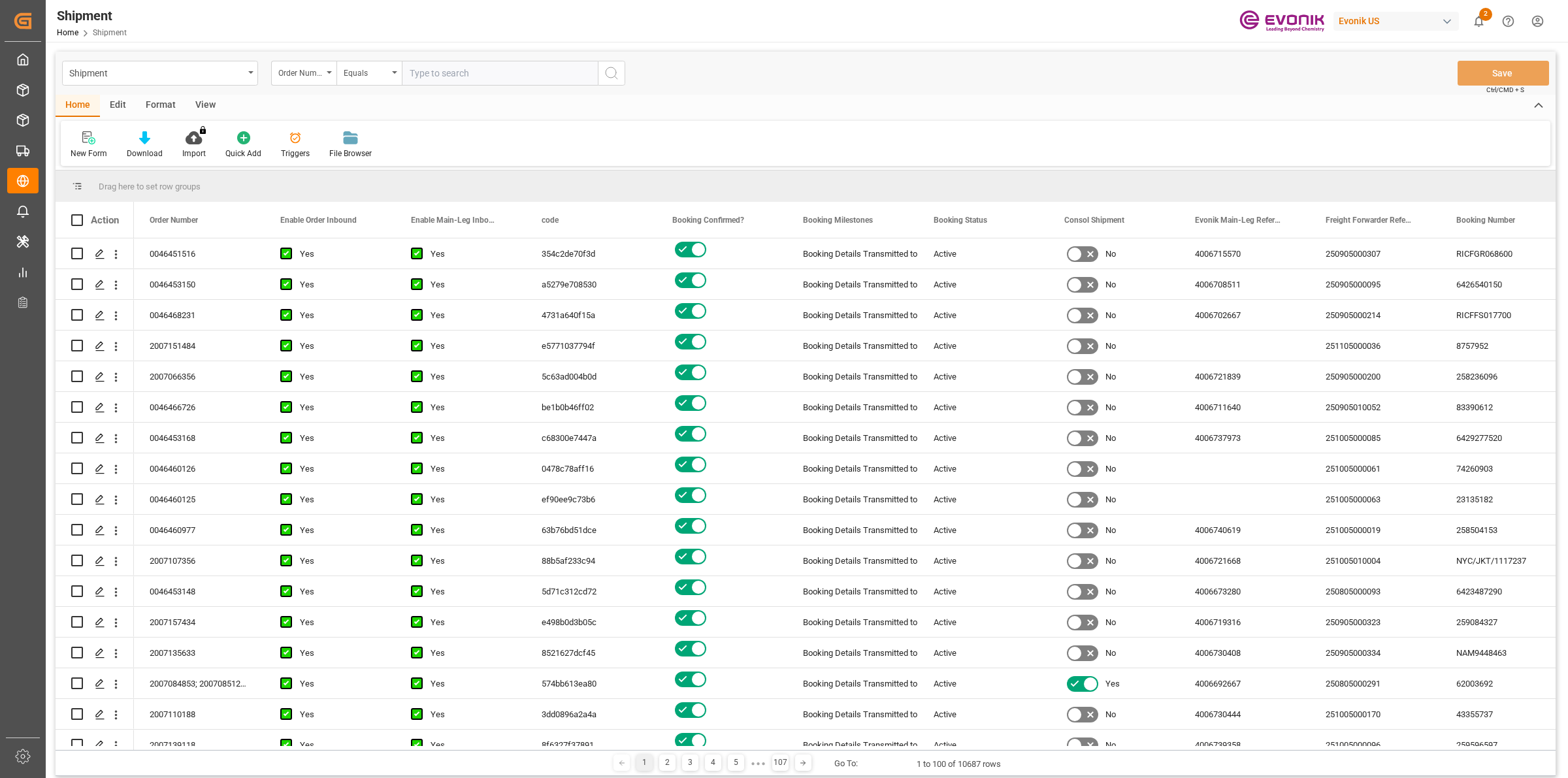
click at [451, 66] on input "text" at bounding box center [499, 73] width 196 height 25
paste input "2007187344"
type input "2007187344."
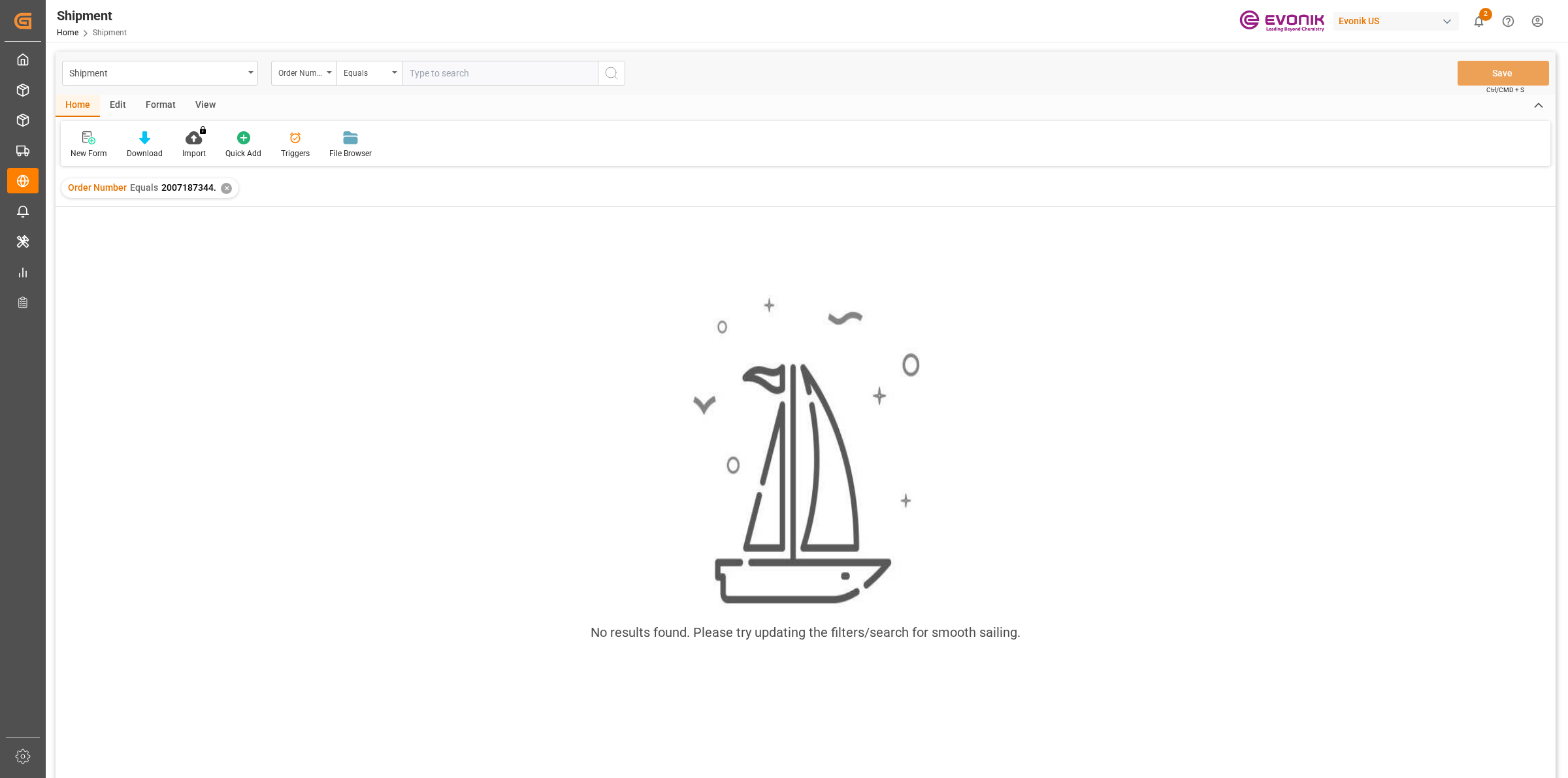
click at [221, 191] on div "✕" at bounding box center [226, 188] width 11 height 11
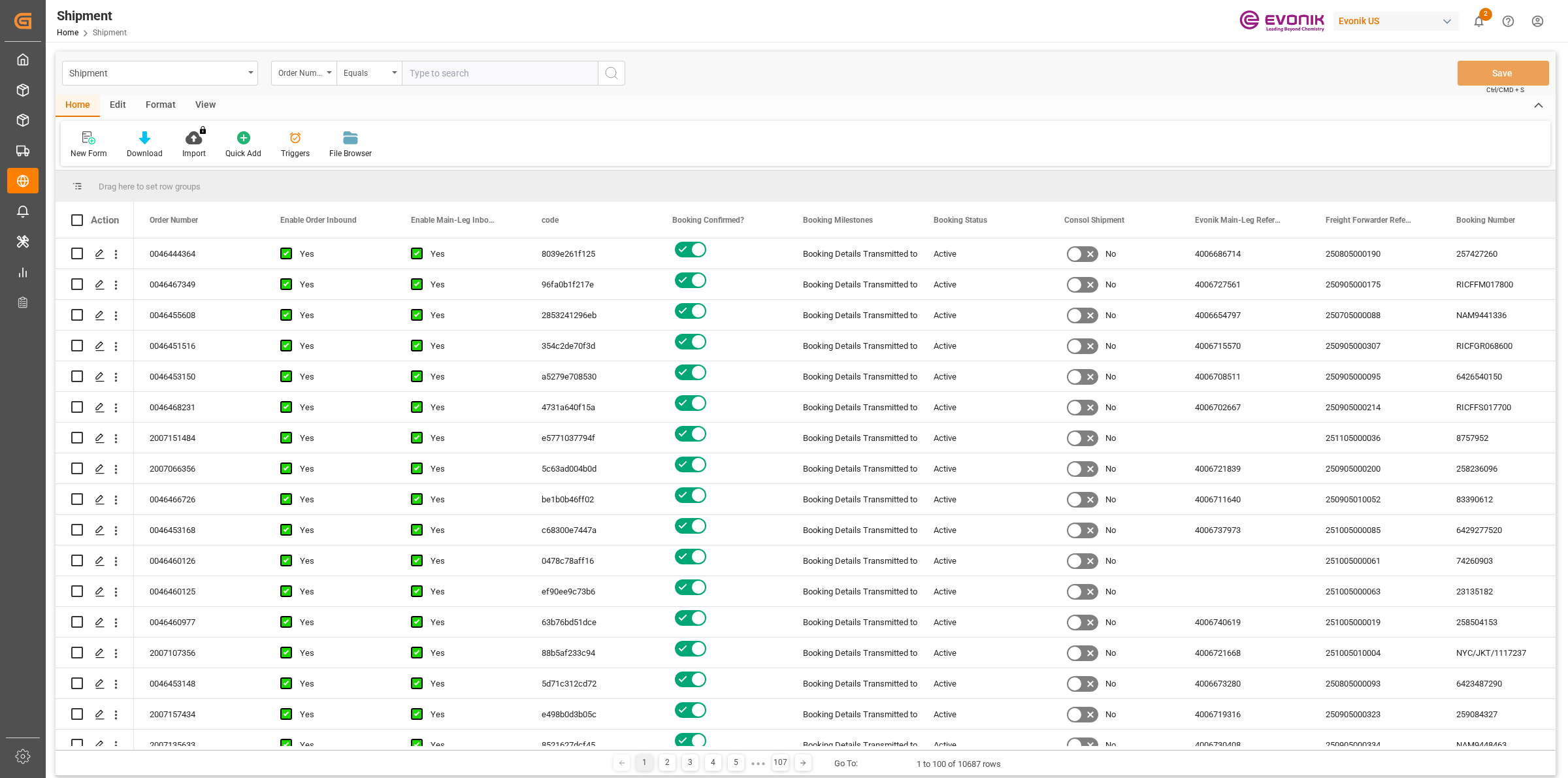
click at [453, 76] on input "text" at bounding box center [499, 73] width 196 height 25
paste input "0046475363"
type input "0046475363"
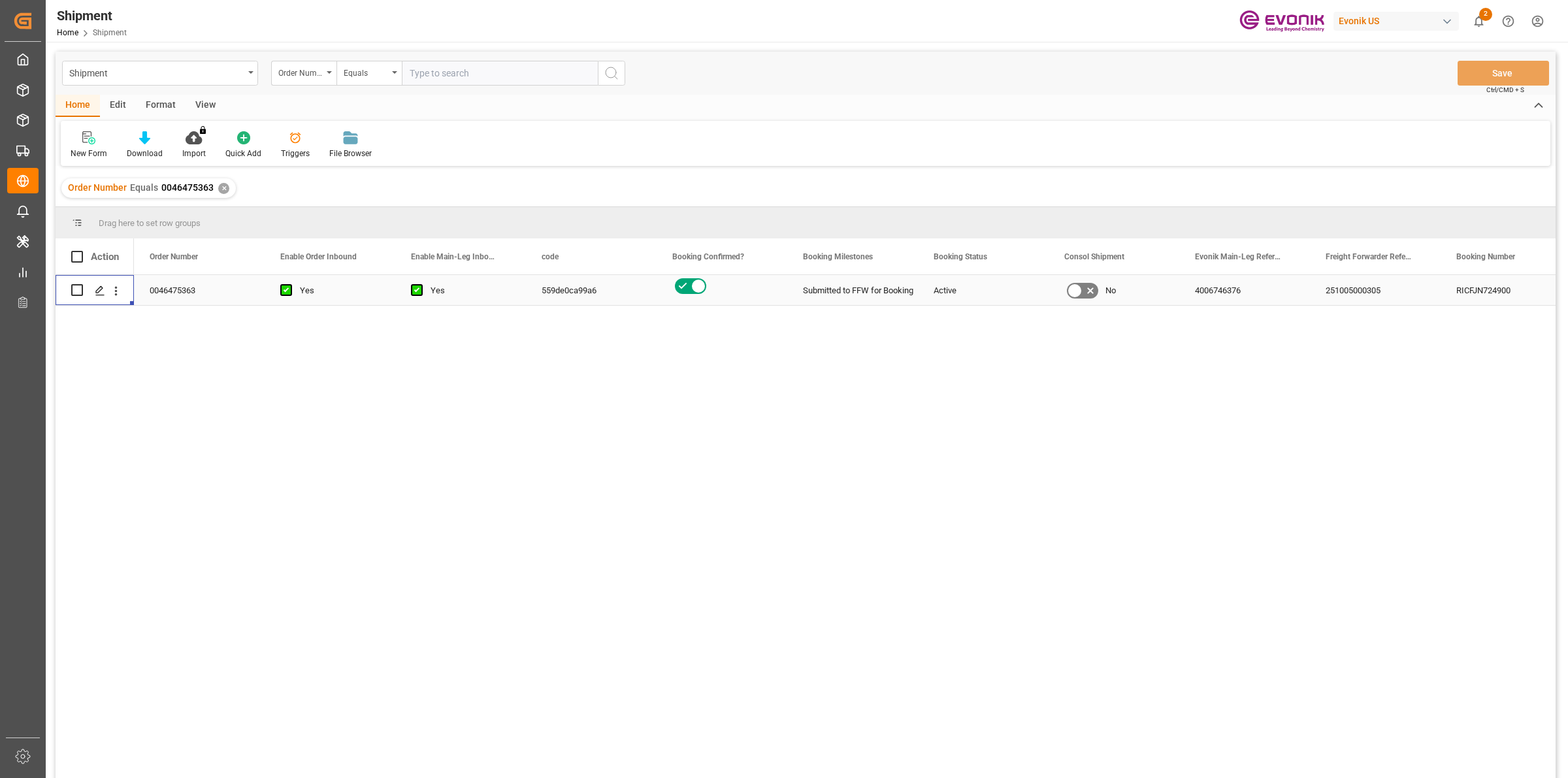
click at [100, 286] on polygon "Press SPACE to select this row." at bounding box center [100, 289] width 7 height 7
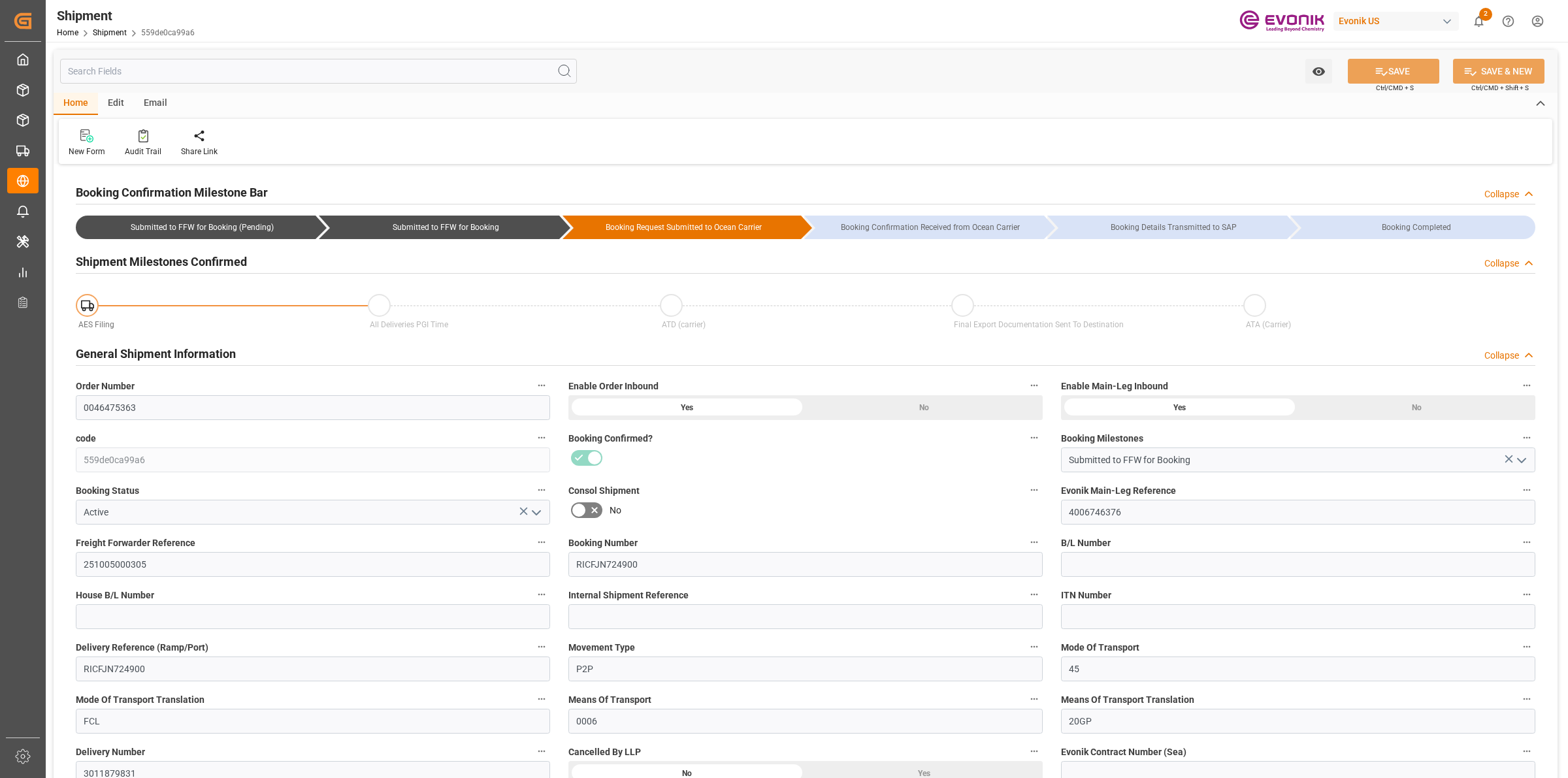
type input "[DATE] 00:00"
type input "[DATE] 17:00"
type input "[DATE] 12:00"
type input "[DATE] 00:00"
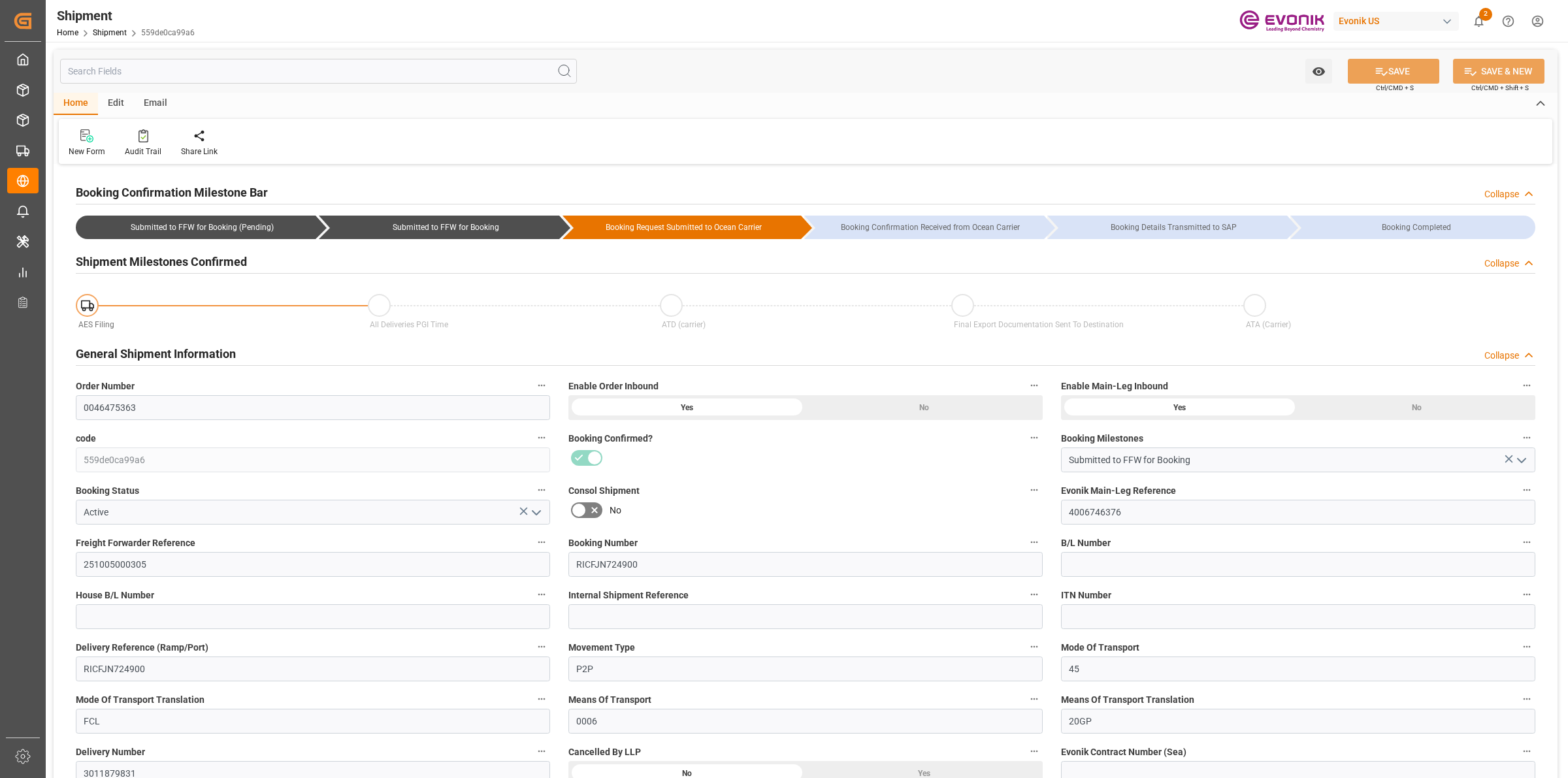
type input "[DATE] 17:00"
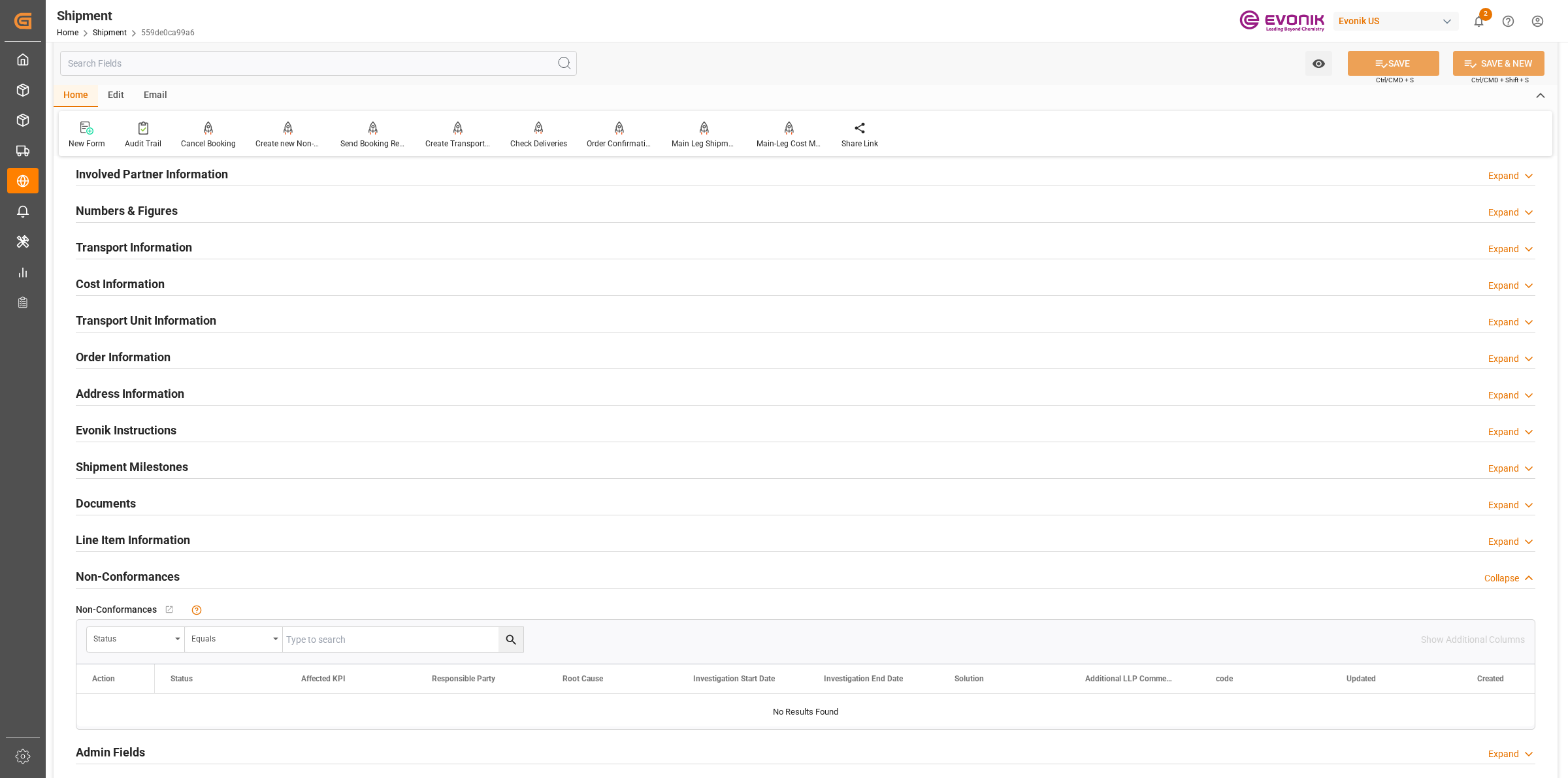
scroll to position [572, 0]
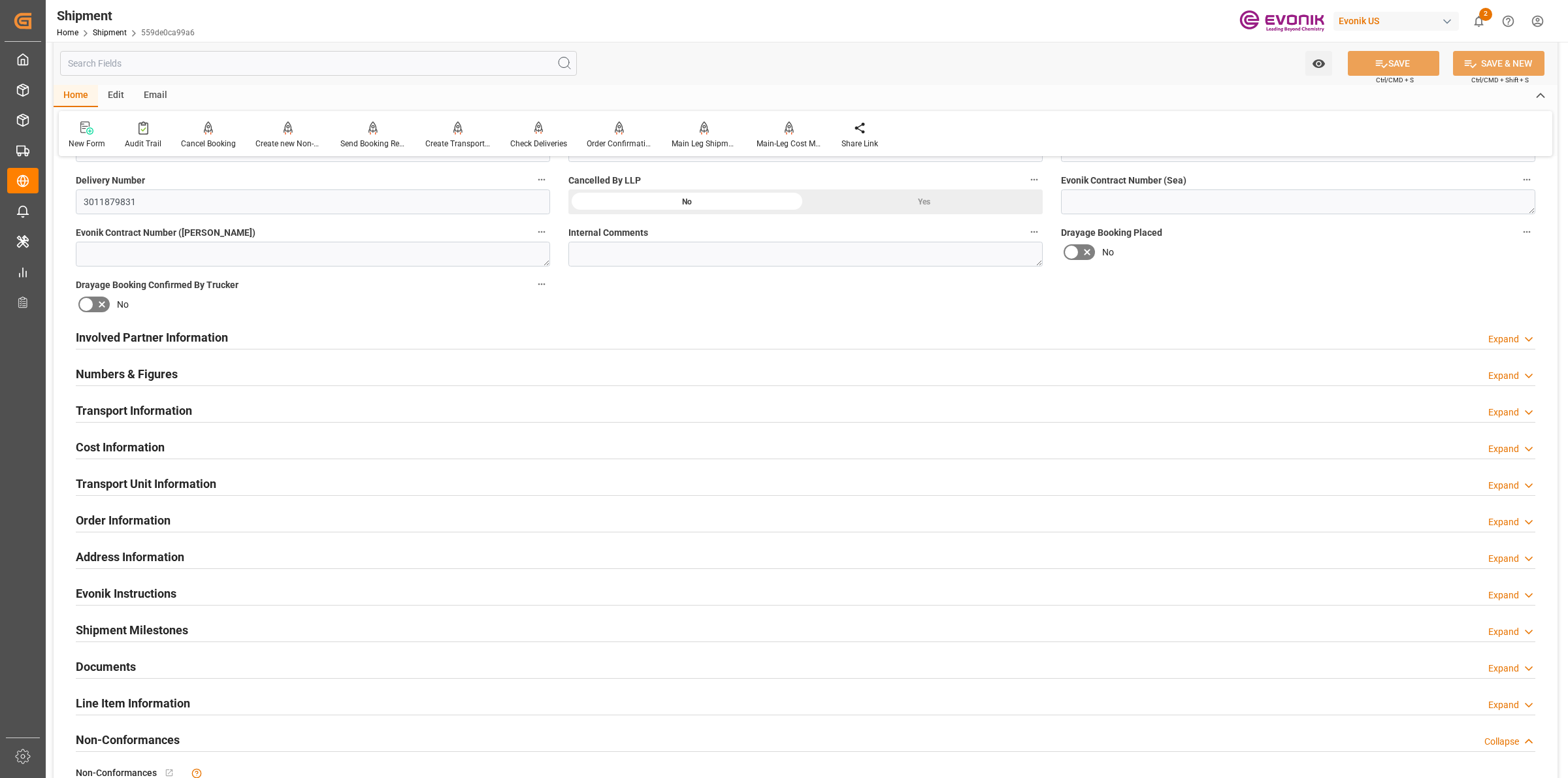
click at [173, 319] on div "Involved Partner Information Expand" at bounding box center [805, 337] width 1478 height 36
click at [190, 330] on h2 "Involved Partner Information" at bounding box center [152, 337] width 152 height 18
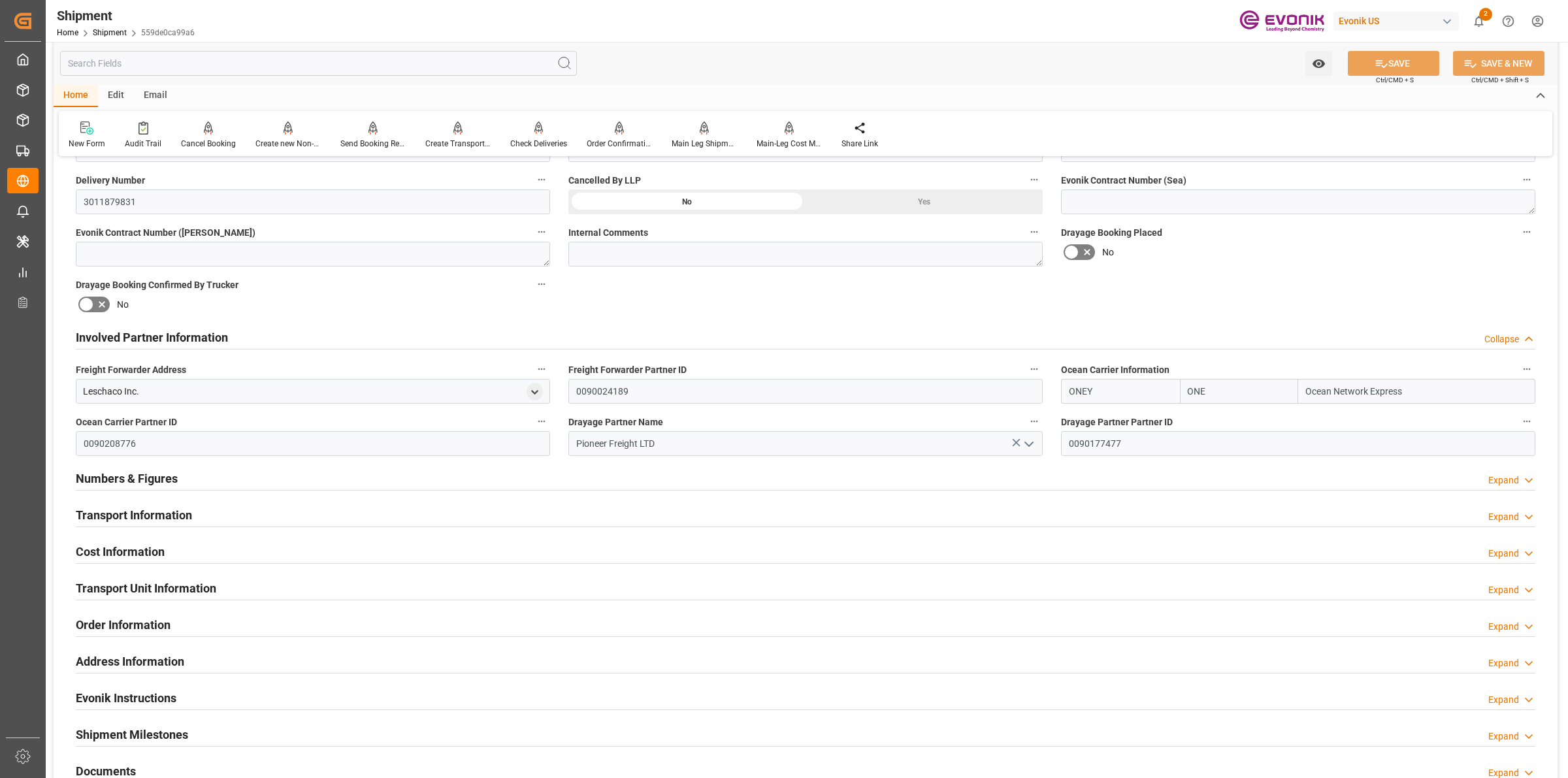
click at [194, 328] on h2 "Involved Partner Information" at bounding box center [152, 337] width 152 height 18
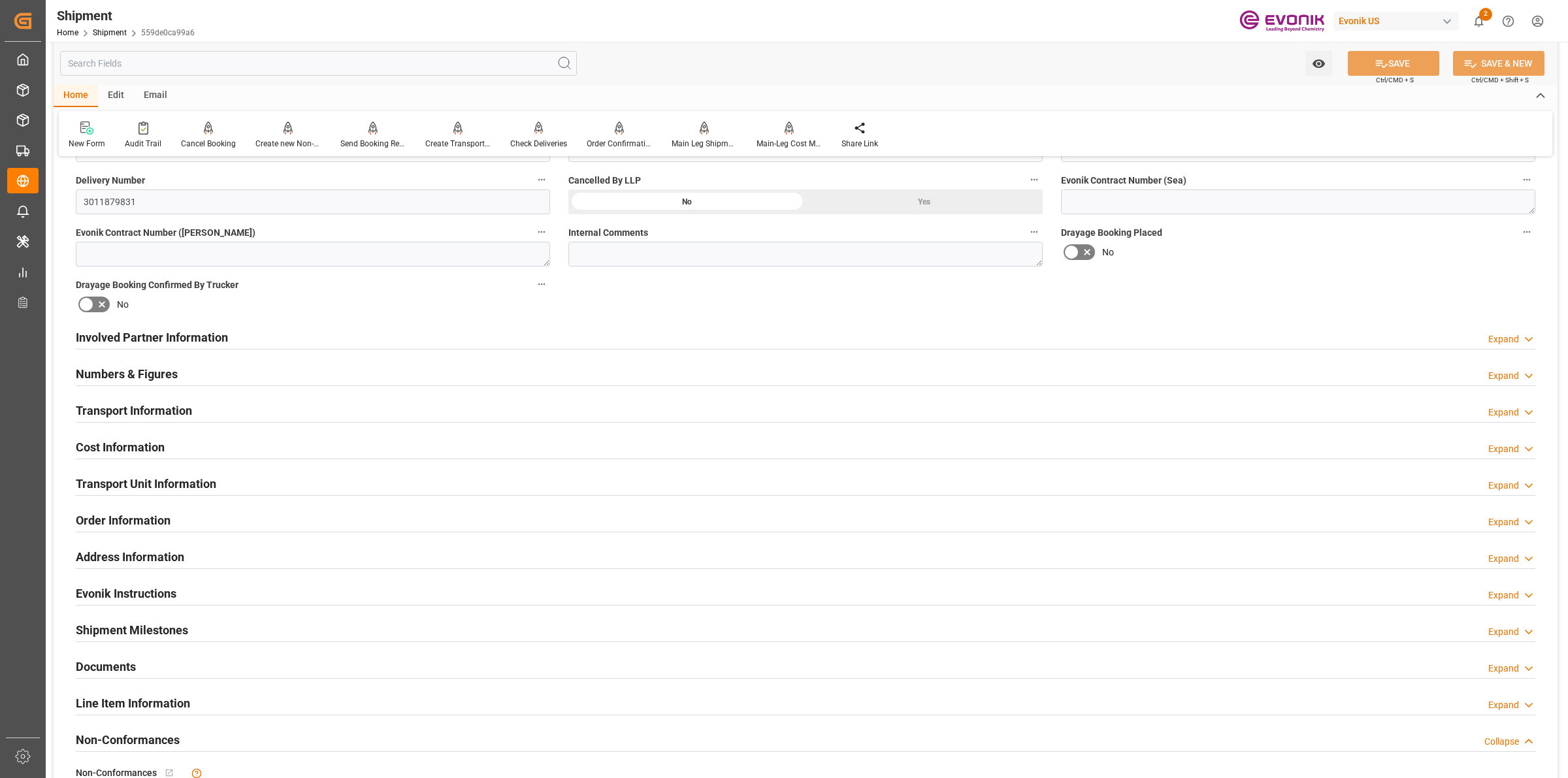
click at [142, 409] on h2 "Transport Information" at bounding box center [134, 410] width 116 height 18
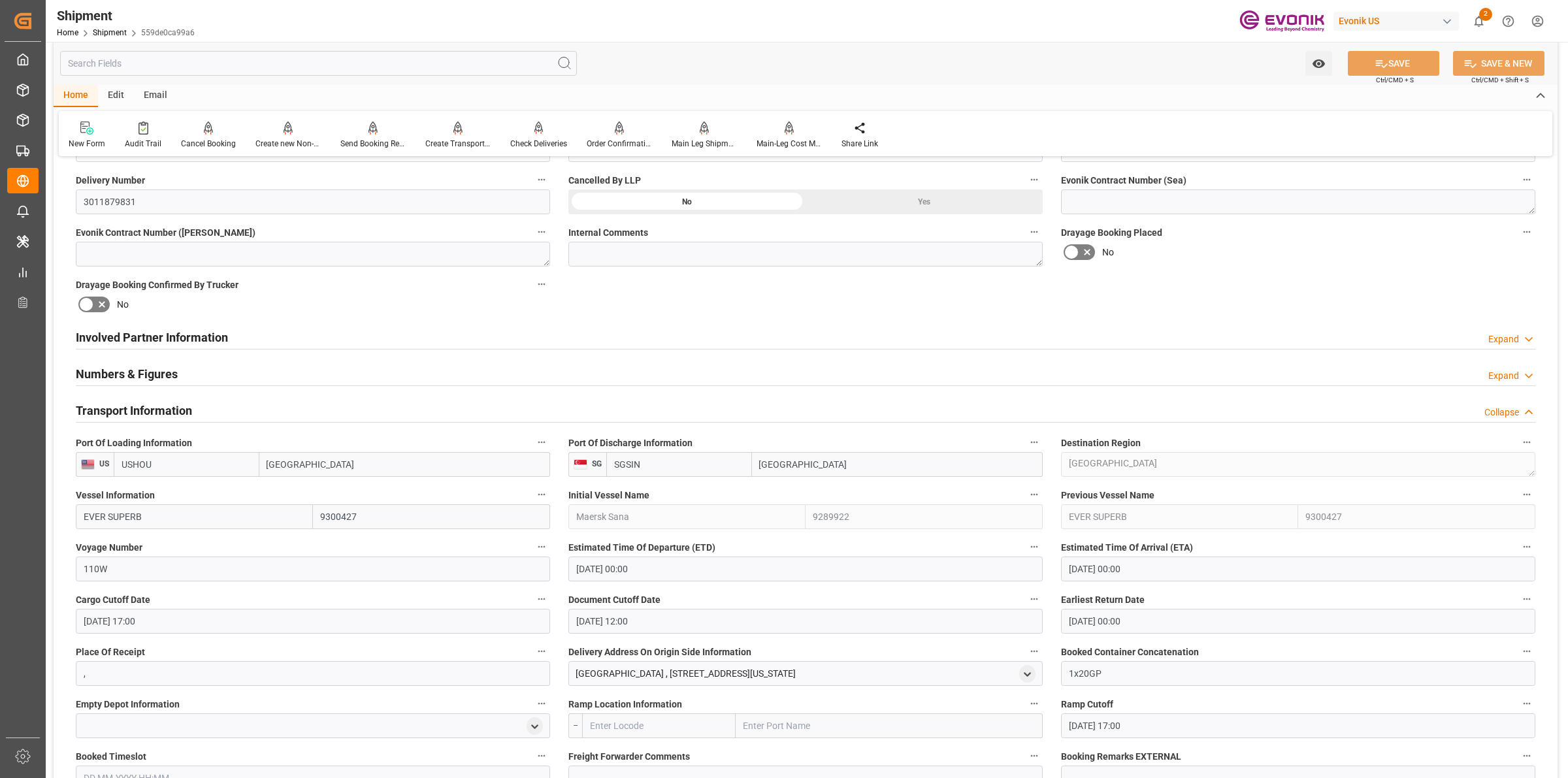
scroll to position [816, 0]
